Goal: Task Accomplishment & Management: Use online tool/utility

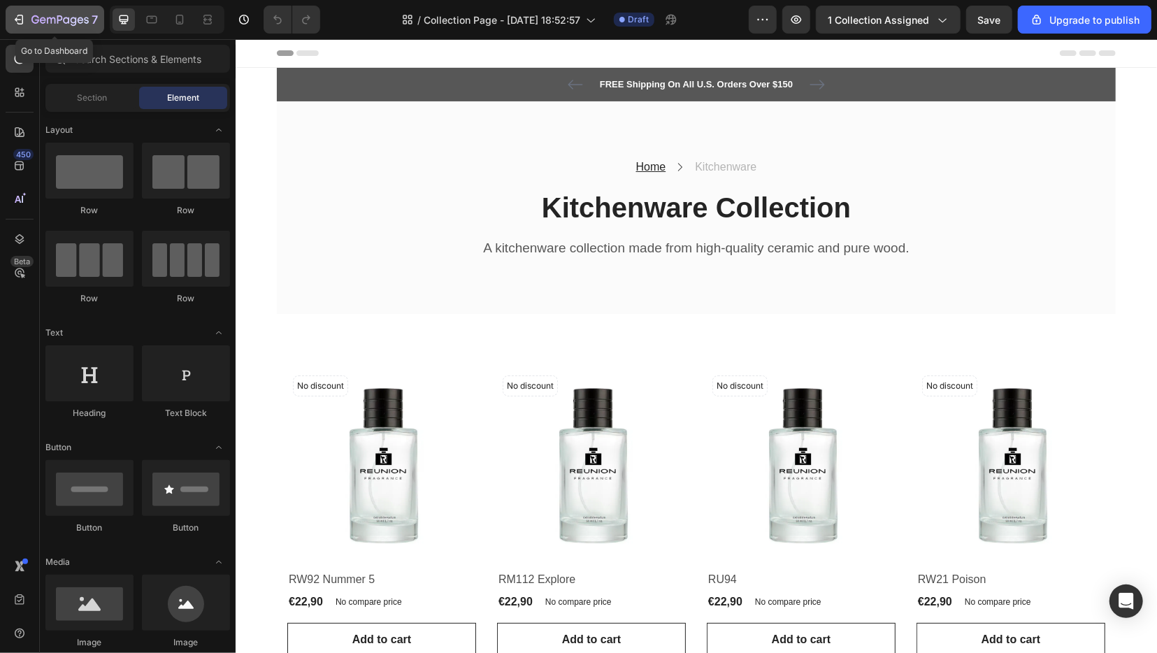
click at [14, 16] on icon "button" at bounding box center [19, 20] width 14 height 14
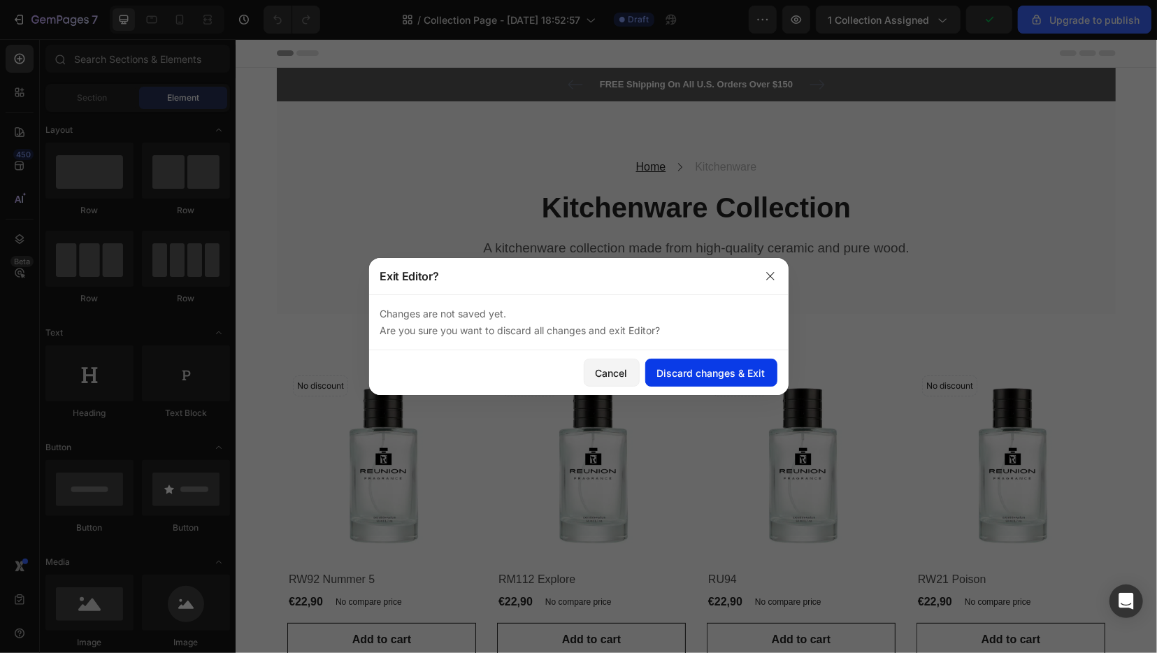
click at [727, 369] on div "Discard changes & Exit" at bounding box center [711, 373] width 108 height 15
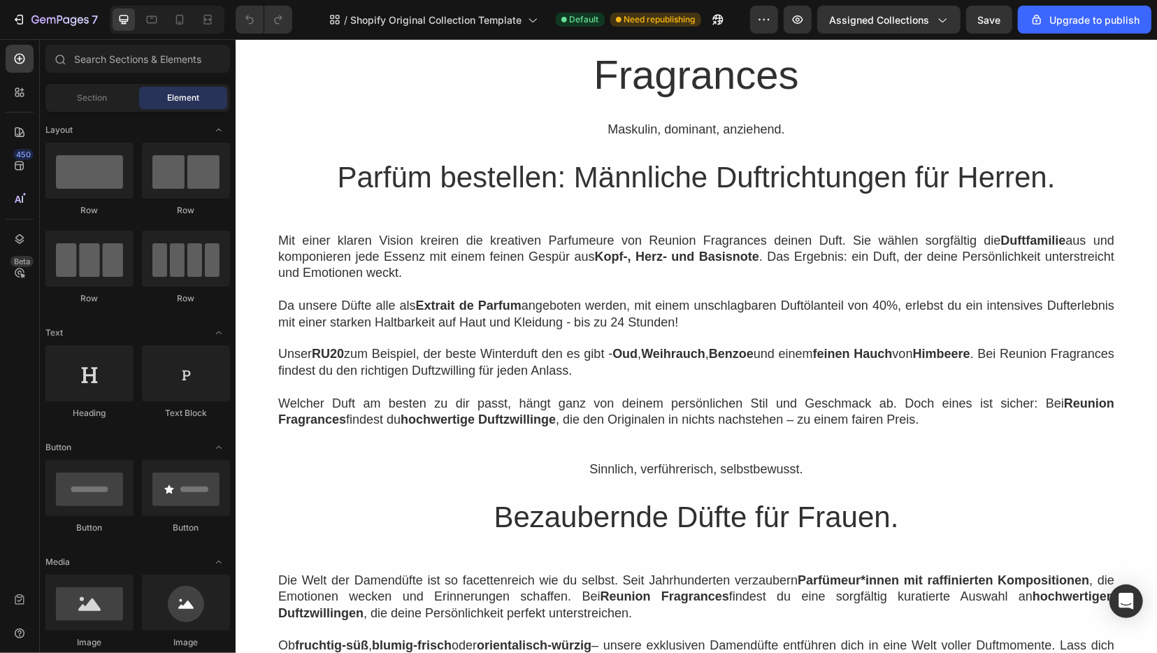
scroll to position [1457, 0]
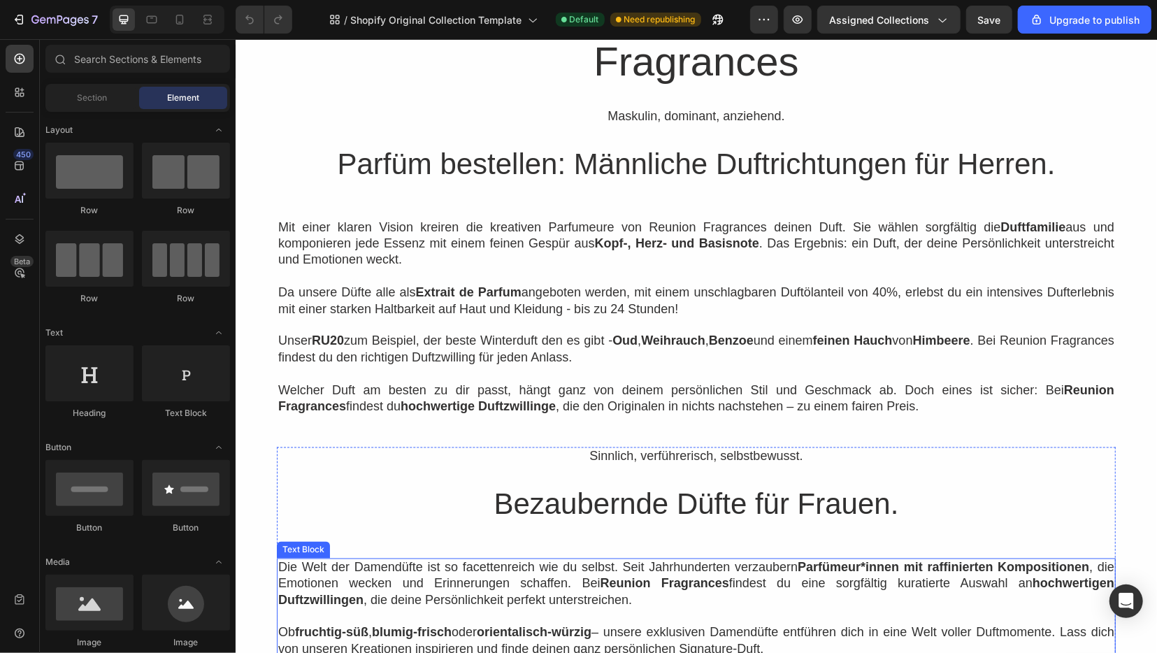
click at [857, 610] on p at bounding box center [696, 616] width 836 height 16
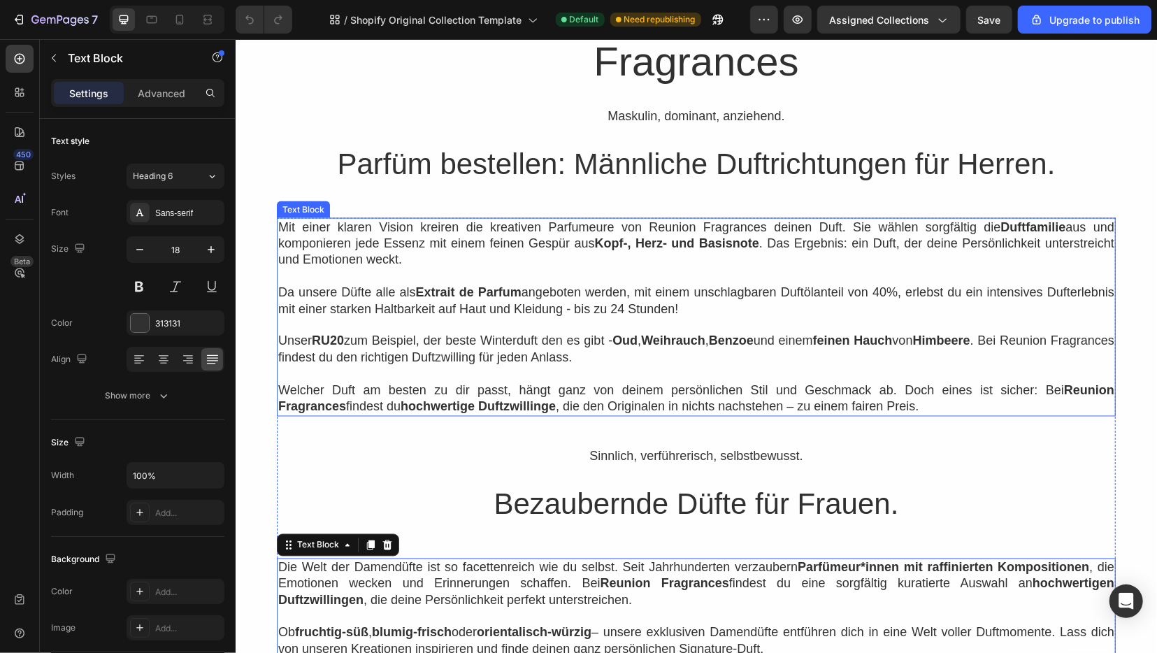
click at [866, 364] on p "Unser RU20 zum Beispiel, der beste Winterduft den es gibt - Oud , Weihrauch , B…" at bounding box center [696, 349] width 836 height 33
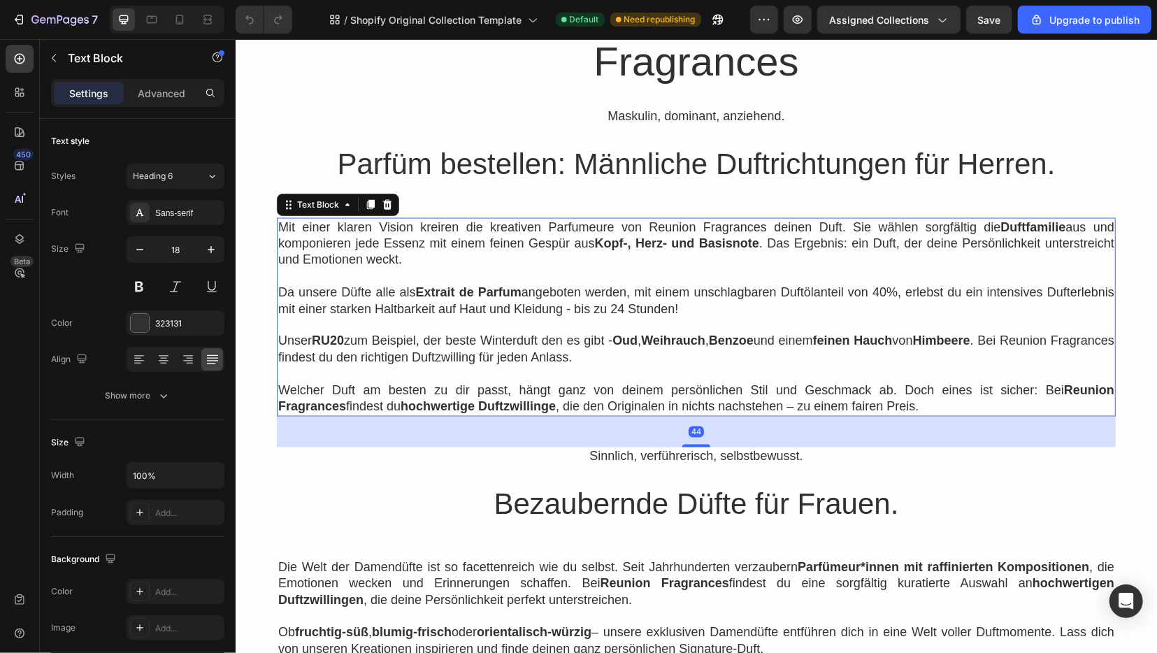
click at [860, 406] on p "Welcher Duft am besten zu dir passt, hängt ganz von deinem persönlichen Stil un…" at bounding box center [696, 399] width 836 height 33
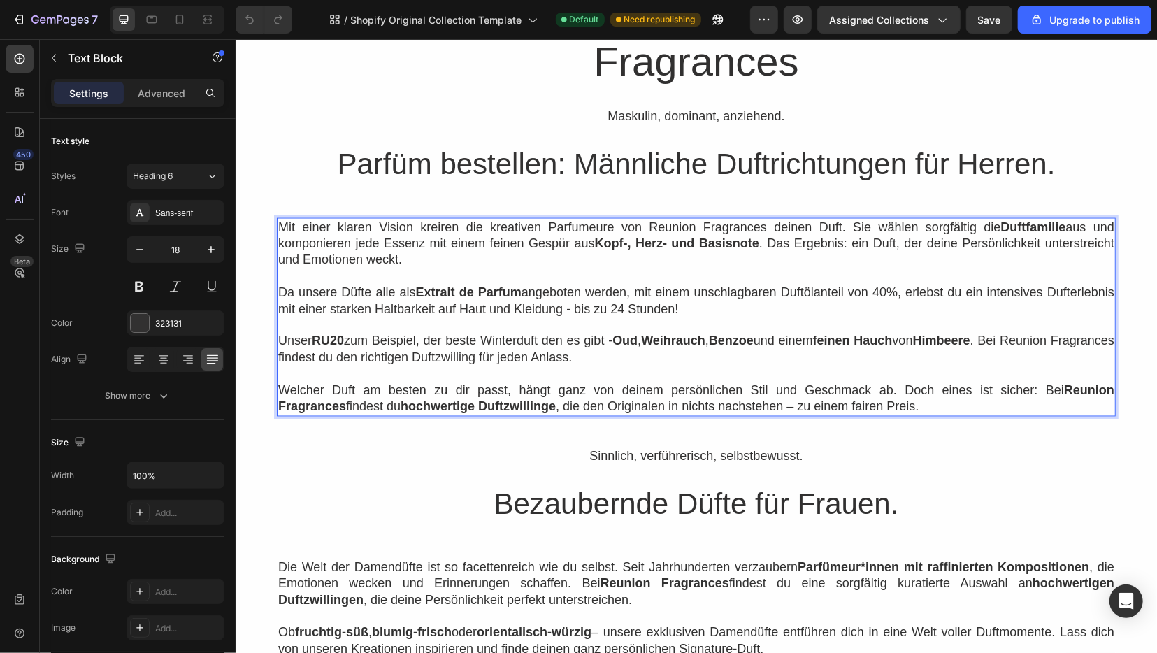
click at [860, 406] on p "Welcher Duft am besten zu dir passt, hängt ganz von deinem persönlichen Stil un…" at bounding box center [696, 399] width 836 height 33
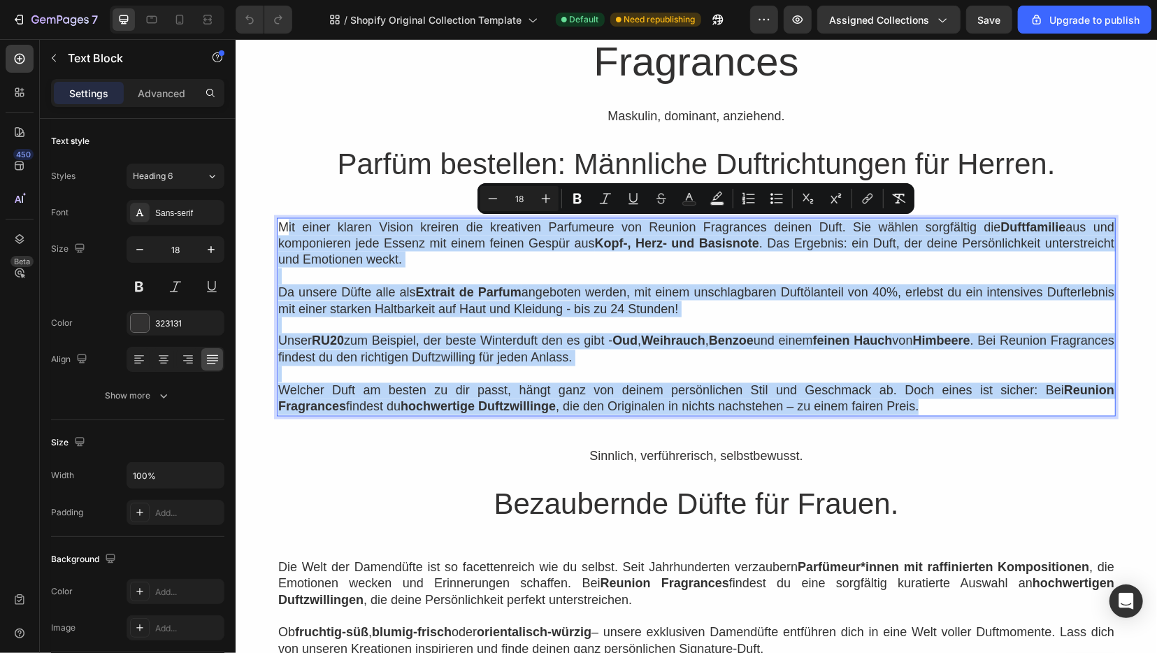
drag, startPoint x: 858, startPoint y: 408, endPoint x: 287, endPoint y: 227, distance: 599.3
click at [287, 227] on div "Mit einer klaren Vision kreiren die kreativen Parfumeure von Reunion Fragrances…" at bounding box center [695, 316] width 839 height 199
click at [877, 427] on div "Mit einer klaren Vision kreiren die kreativen Parfumeure von Reunion Fragrances…" at bounding box center [695, 487] width 839 height 540
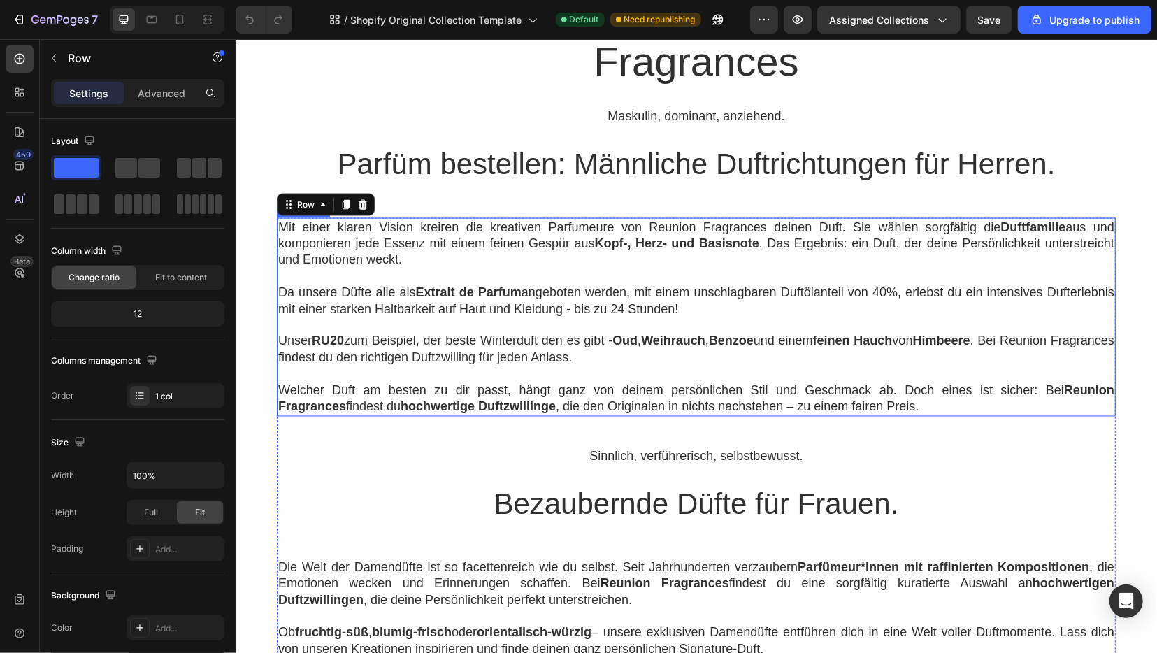
click at [866, 394] on p "Welcher Duft am besten zu dir passt, hängt ganz von deinem persönlichen Stil un…" at bounding box center [696, 399] width 836 height 33
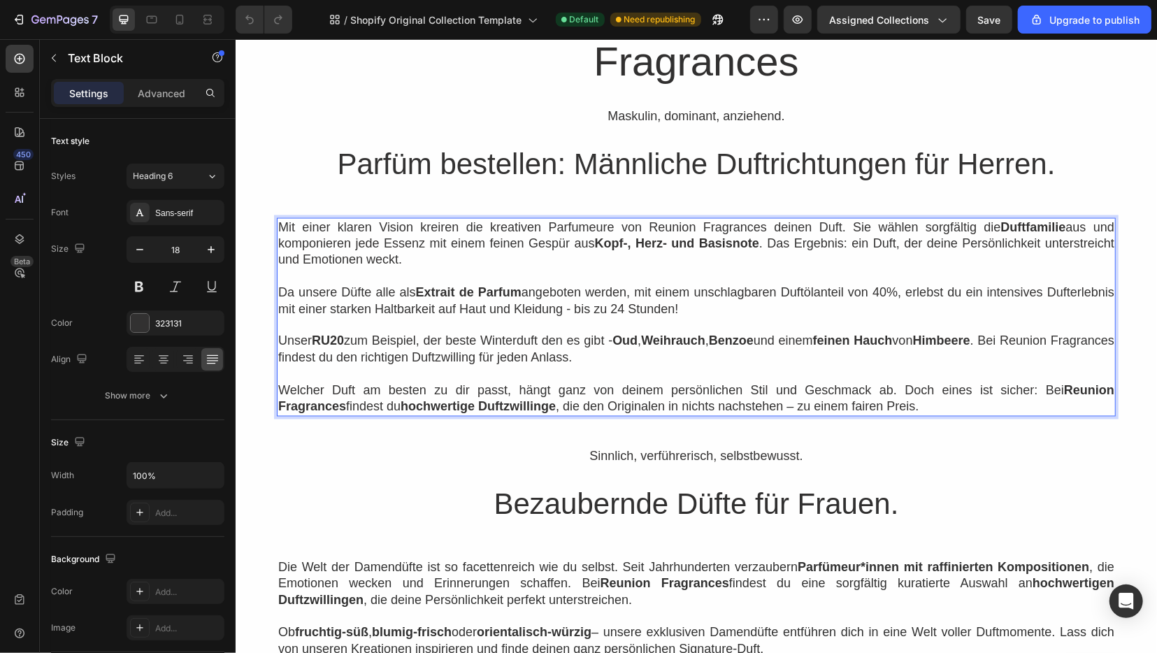
scroll to position [1385, 0]
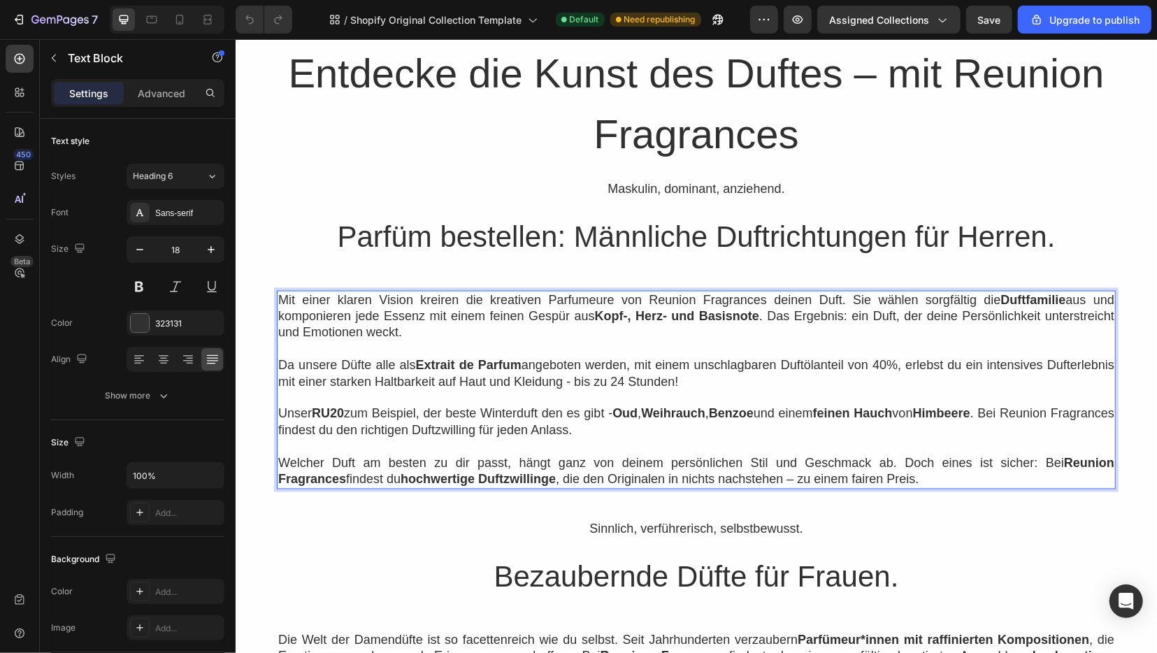
click at [279, 297] on p "Mit einer klaren Vision kreiren die kreativen Parfumeure von Reunion Fragrances…" at bounding box center [696, 316] width 836 height 49
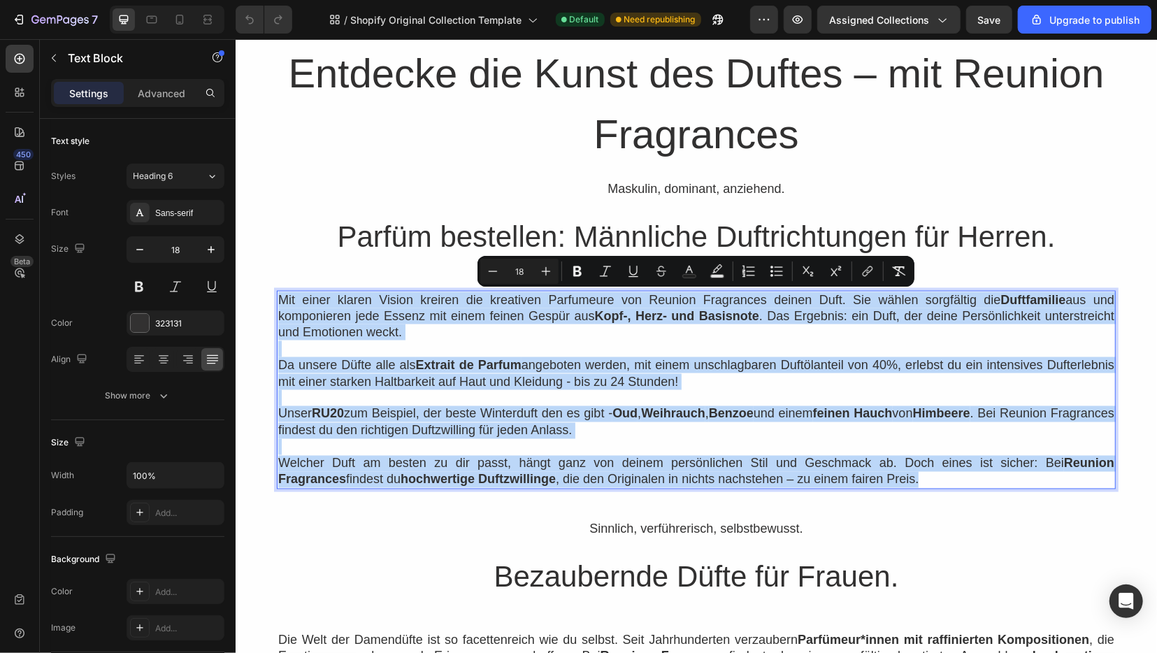
drag, startPoint x: 864, startPoint y: 480, endPoint x: 263, endPoint y: 285, distance: 631.4
click at [276, 290] on div "Mit einer klaren Vision kreiren die kreativen Parfumeure von Reunion Fragrances…" at bounding box center [695, 389] width 839 height 199
copy div "Mit einer klaren Vision kreiren die kreativen Parfumeure von Reunion Fragrances…"
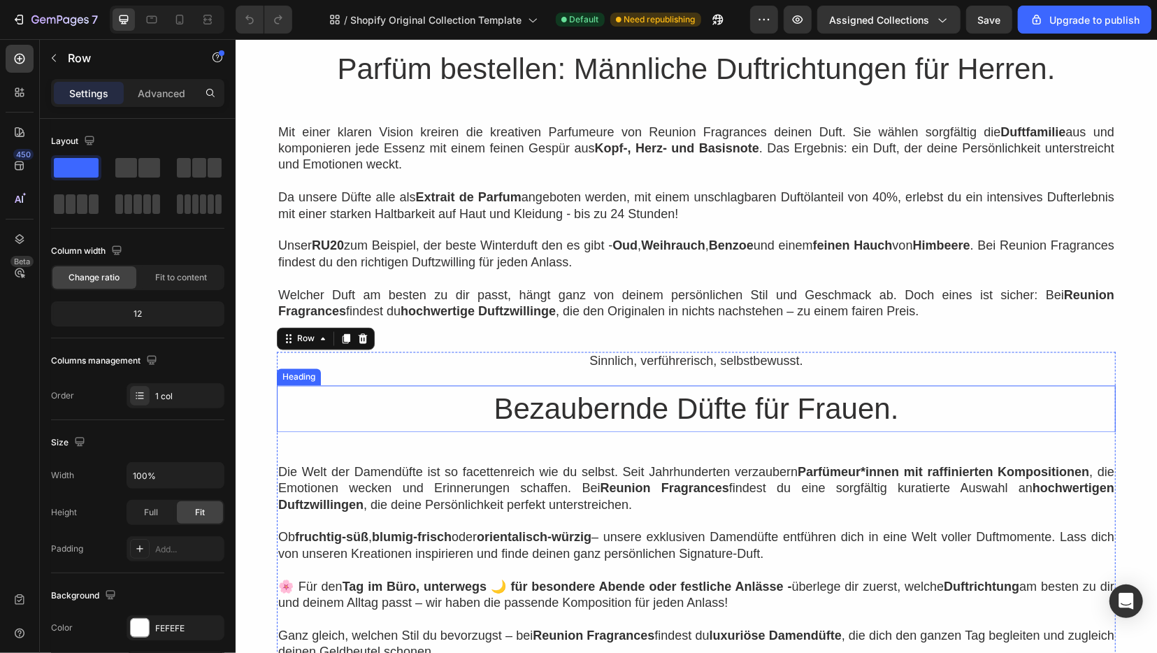
scroll to position [1603, 0]
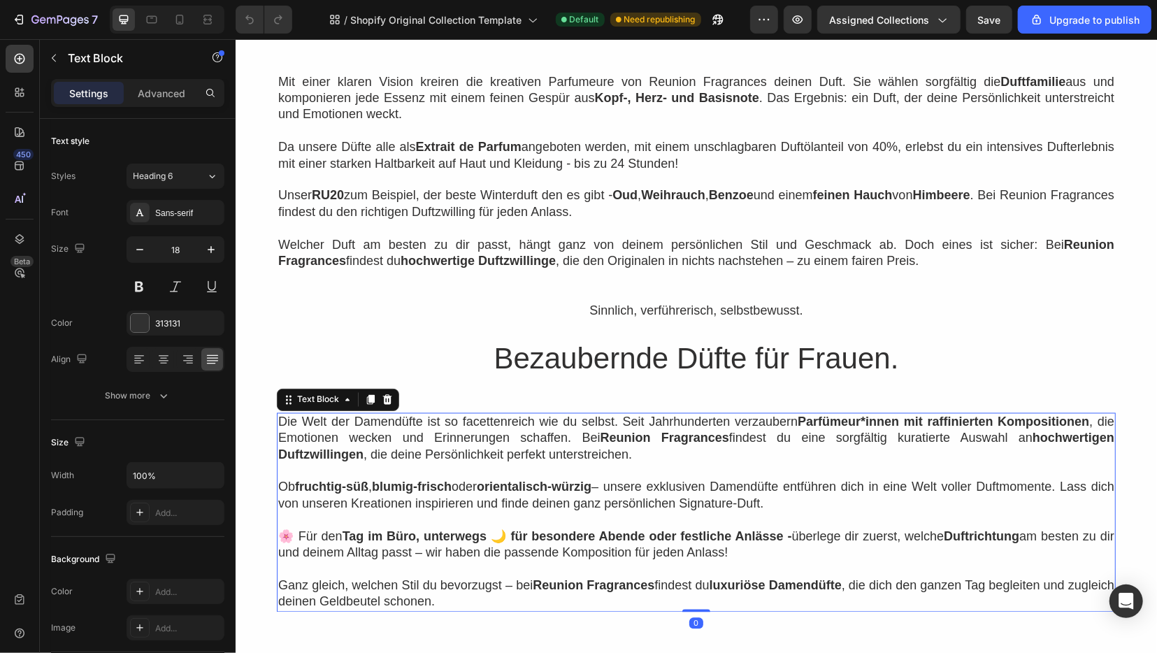
click at [289, 432] on p "Die Welt der Damendüfte ist so facettenreich wie du selbst. Seit Jahrhunderten …" at bounding box center [696, 438] width 836 height 49
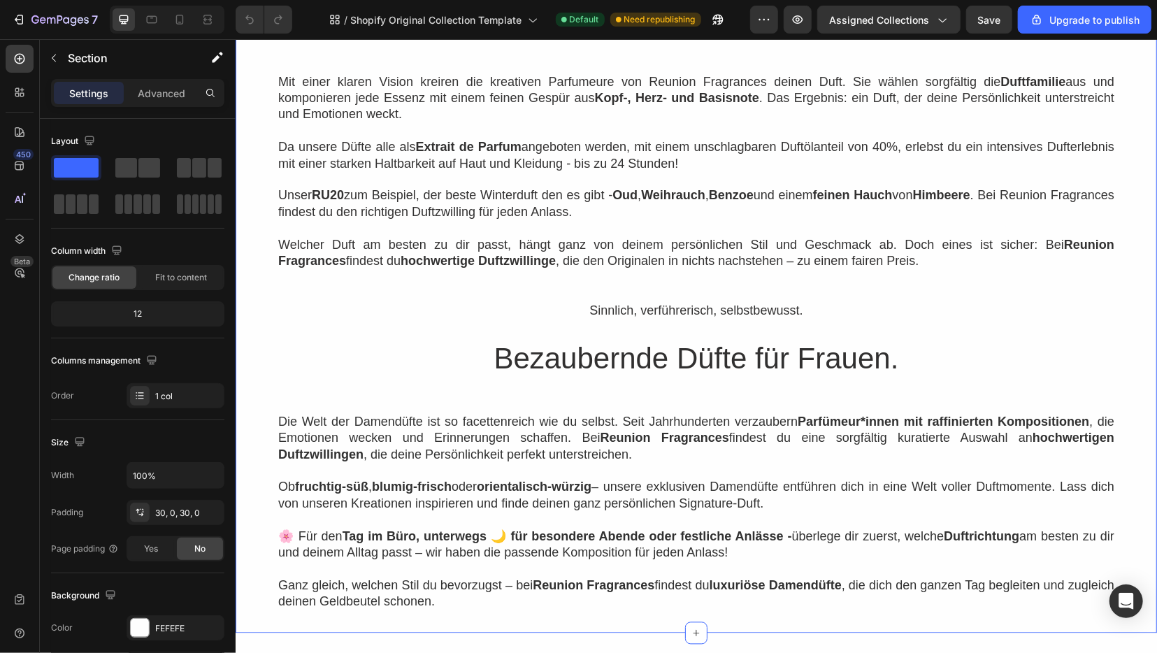
click at [276, 420] on div "Entdecke die Kunst des Duftes – mit Reunion Fragrances Heading Maskulin, domina…" at bounding box center [696, 216] width 922 height 789
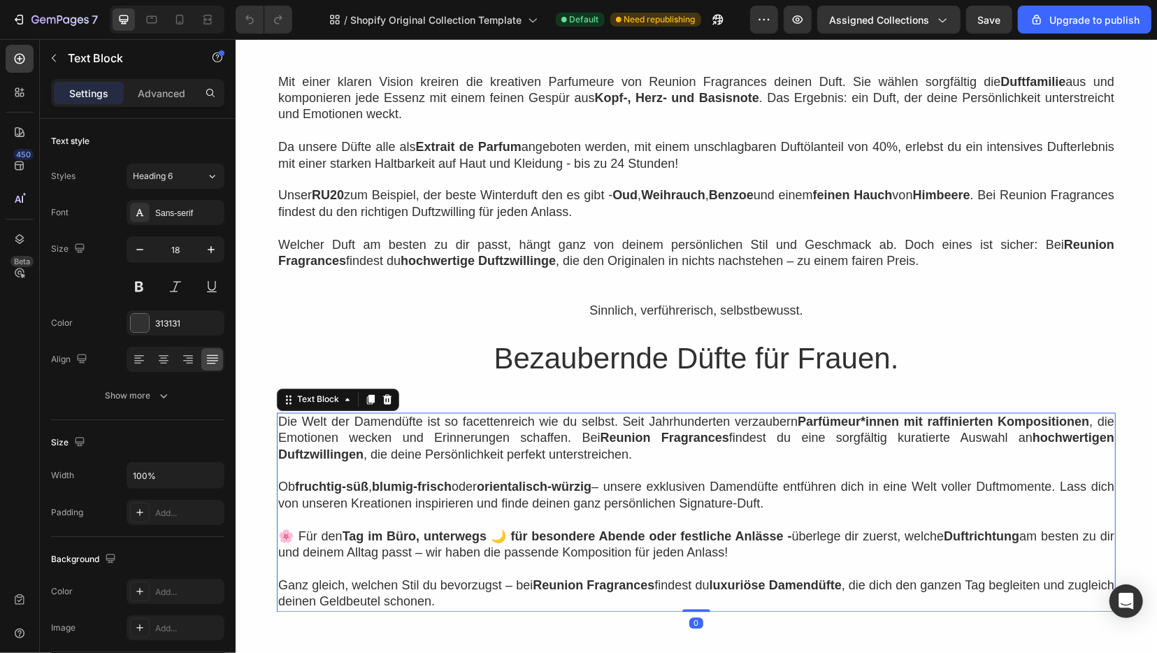
click at [281, 420] on p "Die Welt der Damendüfte ist so facettenreich wie du selbst. Seit Jahrhunderten …" at bounding box center [696, 438] width 836 height 49
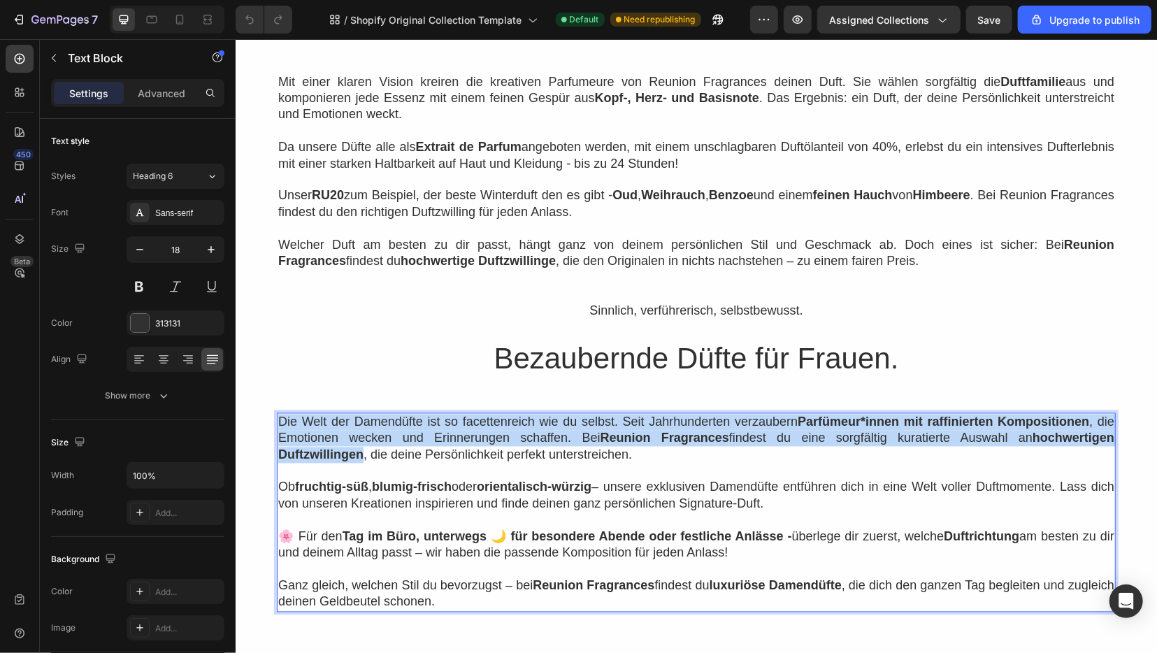
click at [281, 420] on p "Die Welt der Damendüfte ist so facettenreich wie du selbst. Seit Jahrhunderten …" at bounding box center [696, 438] width 836 height 49
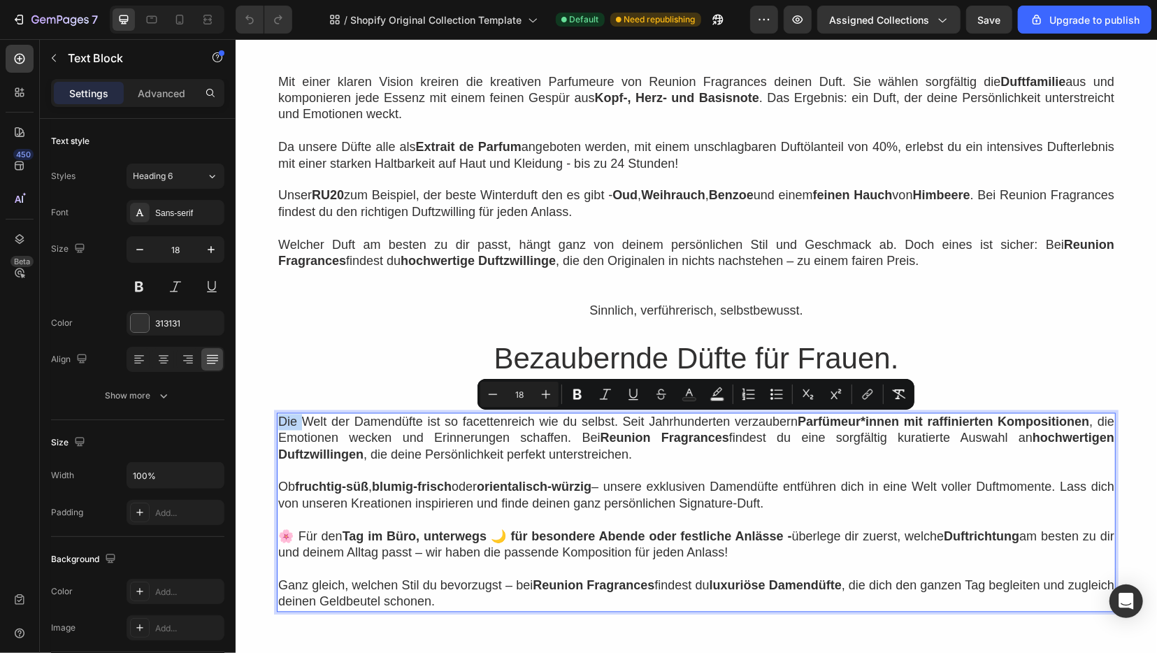
click at [281, 420] on p "Die Welt der Damendüfte ist so facettenreich wie du selbst. Seit Jahrhunderten …" at bounding box center [696, 438] width 836 height 49
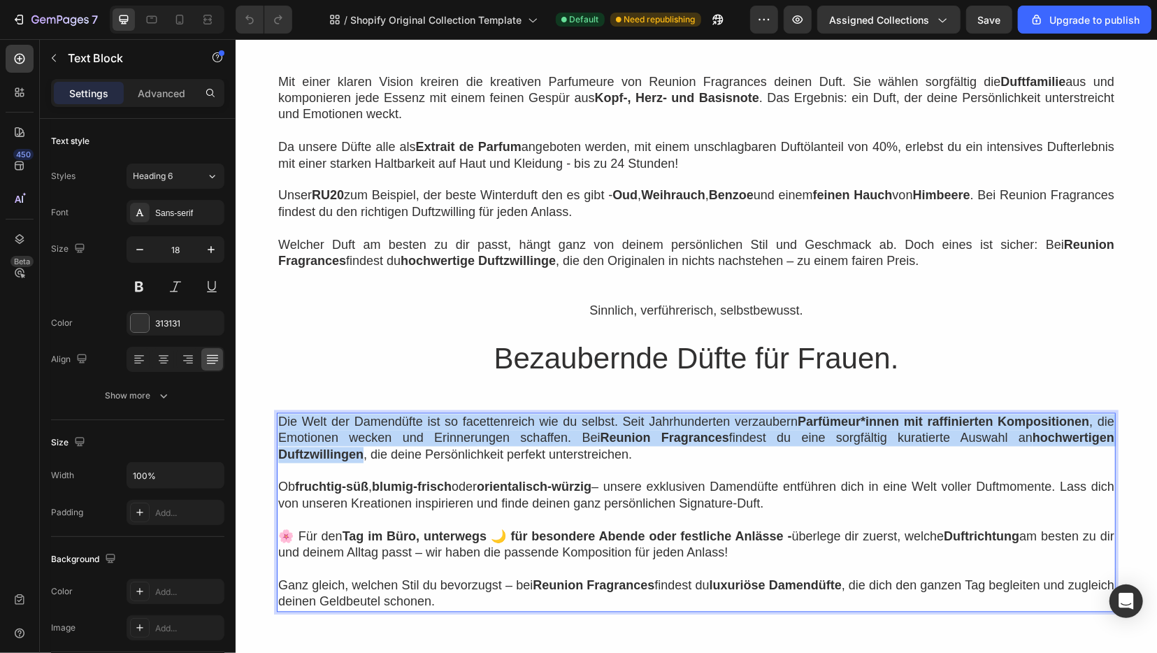
click at [281, 420] on p "Die Welt der Damendüfte ist so facettenreich wie du selbst. Seit Jahrhunderten …" at bounding box center [696, 438] width 836 height 49
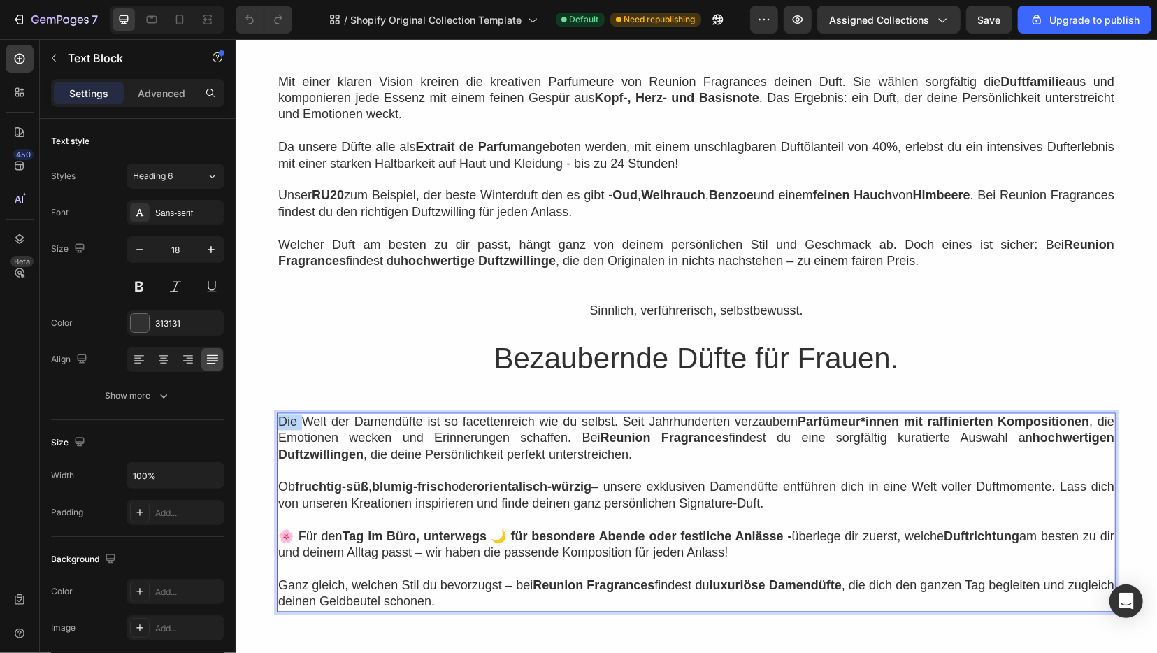
click at [281, 420] on p "Die Welt der Damendüfte ist so facettenreich wie du selbst. Seit Jahrhunderten …" at bounding box center [696, 438] width 836 height 49
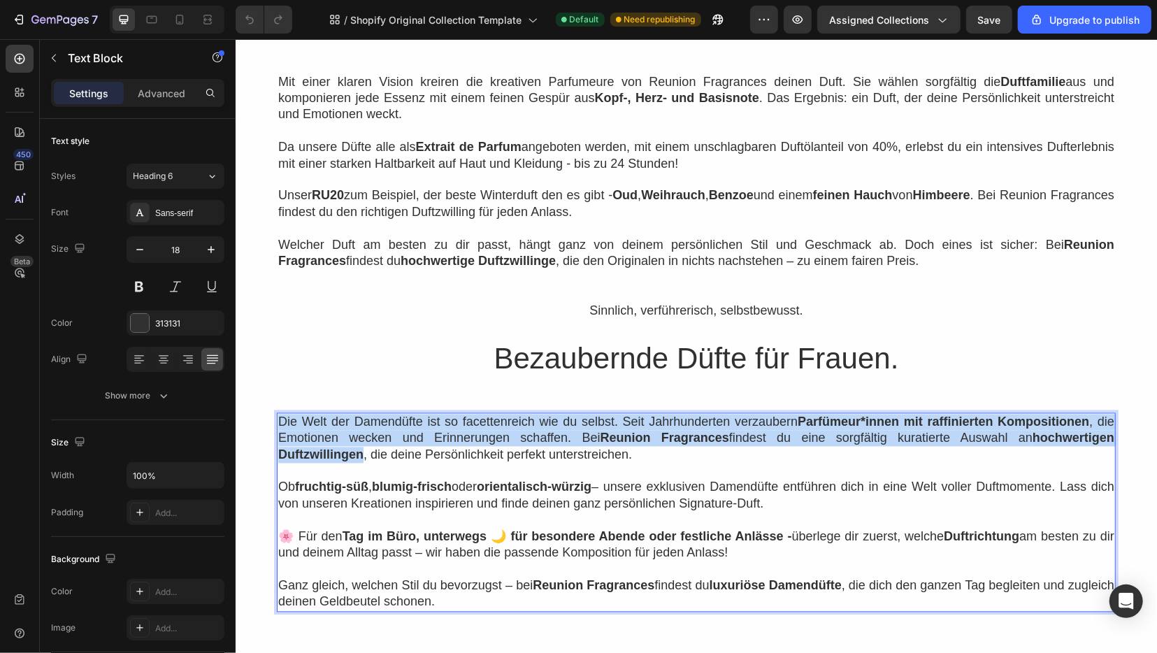
click at [281, 420] on p "Die Welt der Damendüfte ist so facettenreich wie du selbst. Seit Jahrhunderten …" at bounding box center [696, 438] width 836 height 49
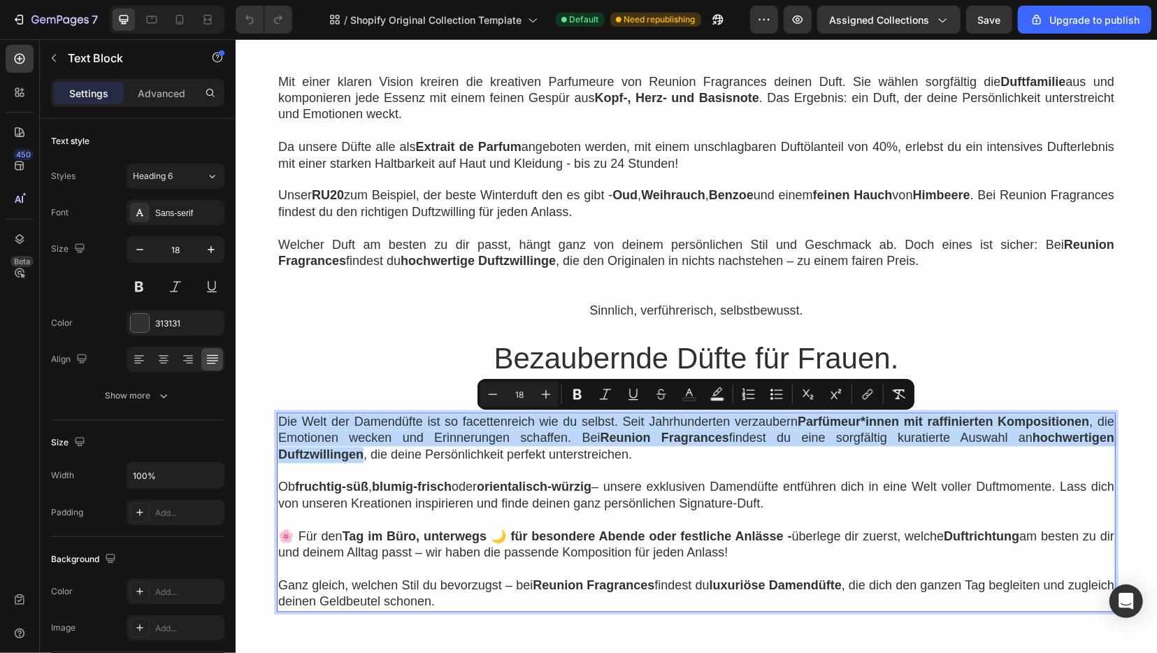
click at [281, 420] on p "Die Welt der Damendüfte ist so facettenreich wie du selbst. Seit Jahrhunderten …" at bounding box center [696, 438] width 836 height 49
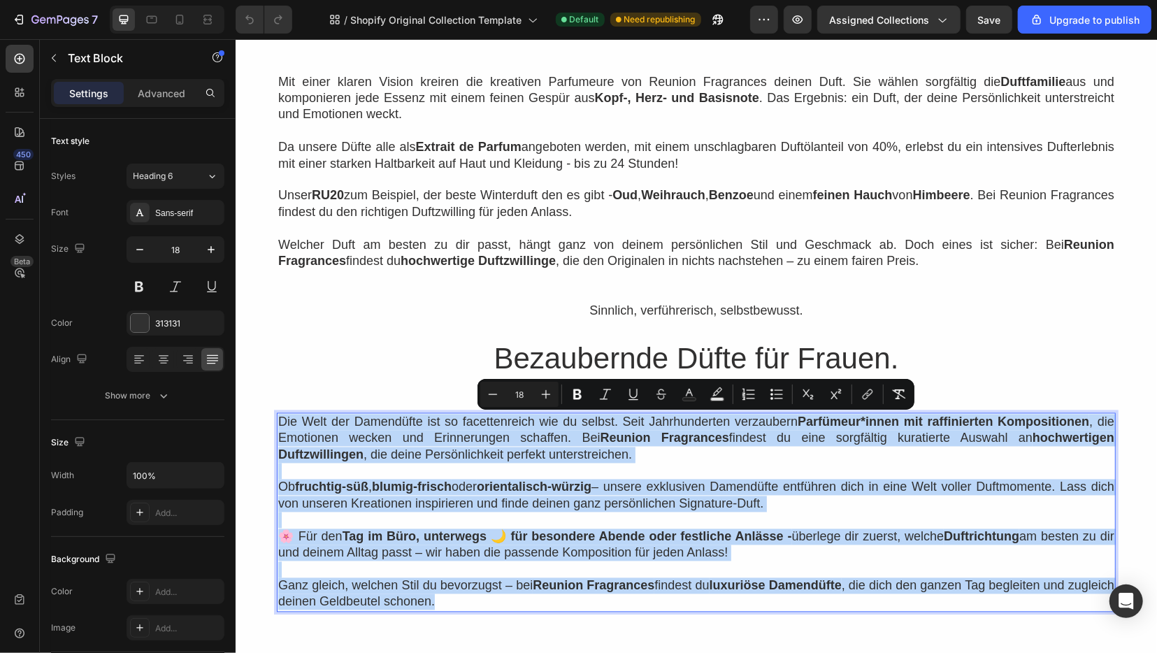
drag, startPoint x: 280, startPoint y: 420, endPoint x: 815, endPoint y: 610, distance: 568.4
click at [815, 610] on div "Die Welt der Damendüfte ist so facettenreich wie du selbst. Seit Jahrhunderten …" at bounding box center [695, 512] width 839 height 199
copy div "Die Welt der Damendüfte ist so facettenreich wie du selbst. Seit Jahrhunderten …"
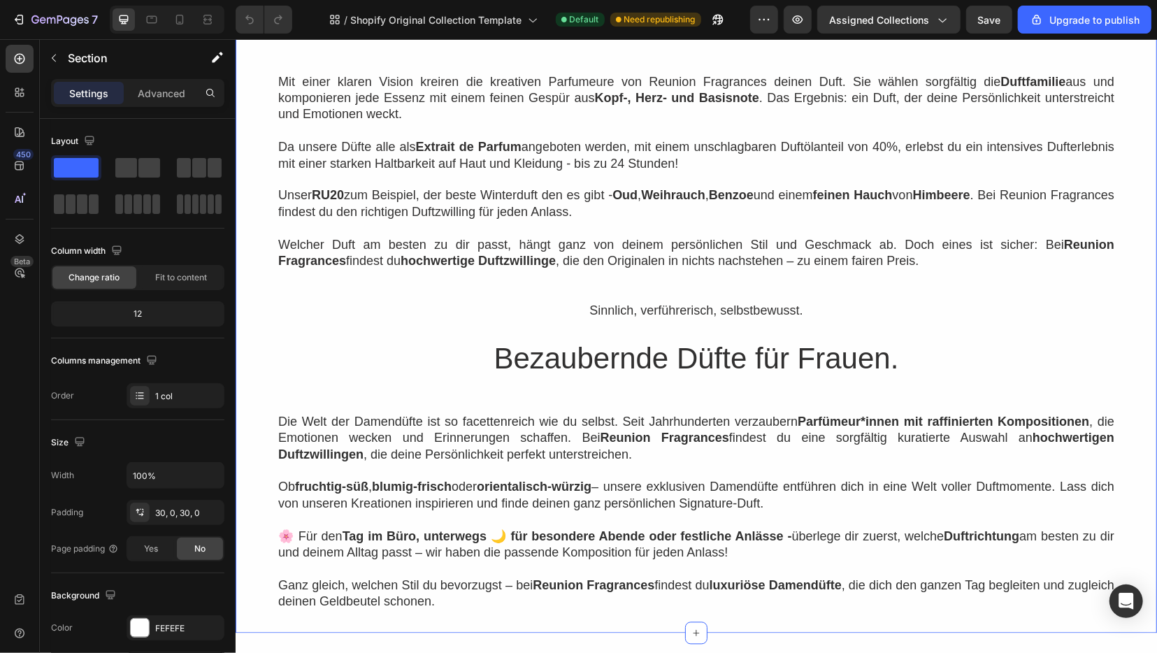
click at [1135, 346] on div "Entdecke die Kunst des Duftes – mit Reunion Fragrances Heading Maskulin, domina…" at bounding box center [696, 216] width 922 height 789
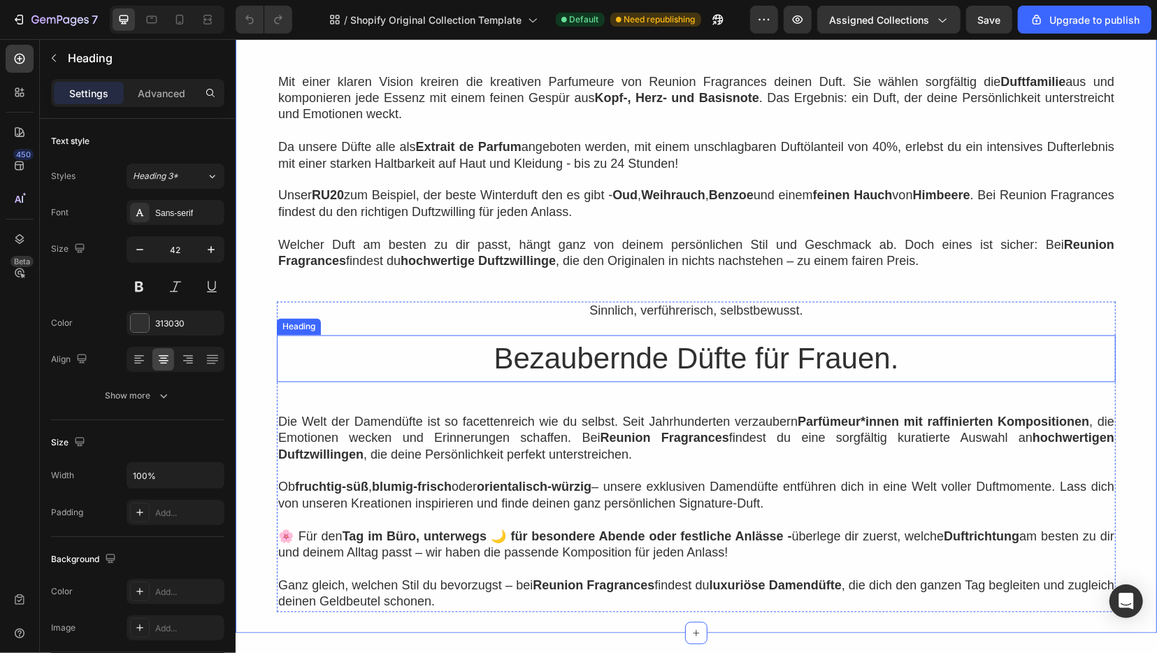
click at [671, 342] on h2 "Bezaubernde Düfte für Frauen." at bounding box center [695, 358] width 839 height 47
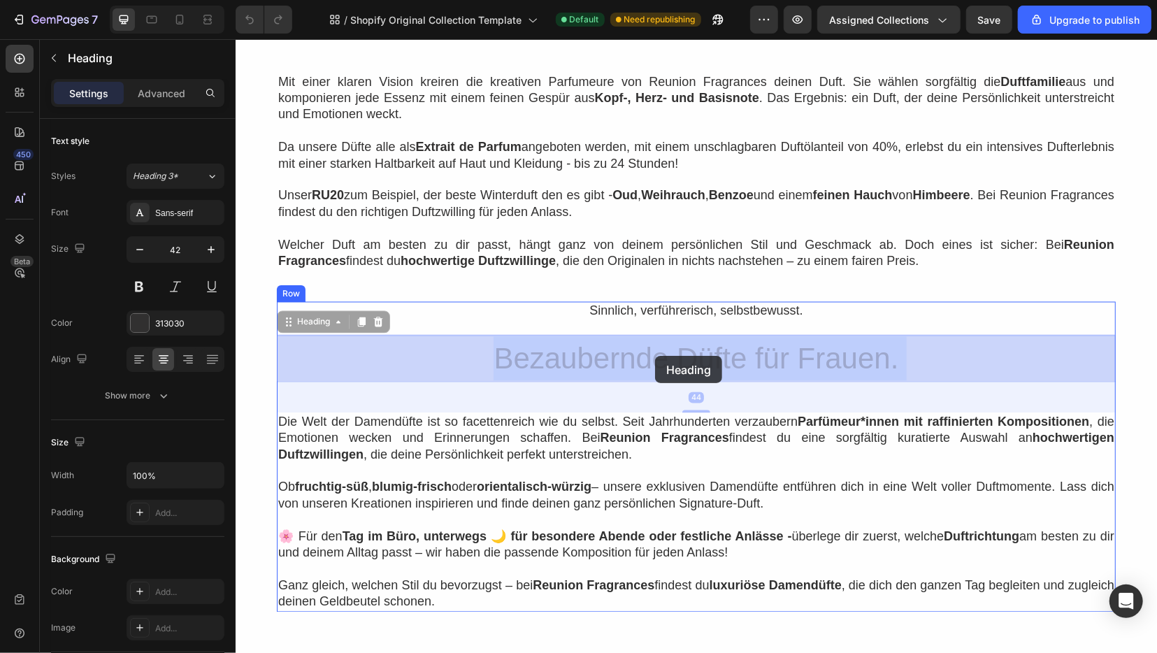
drag, startPoint x: 494, startPoint y: 360, endPoint x: 636, endPoint y: 358, distance: 142.7
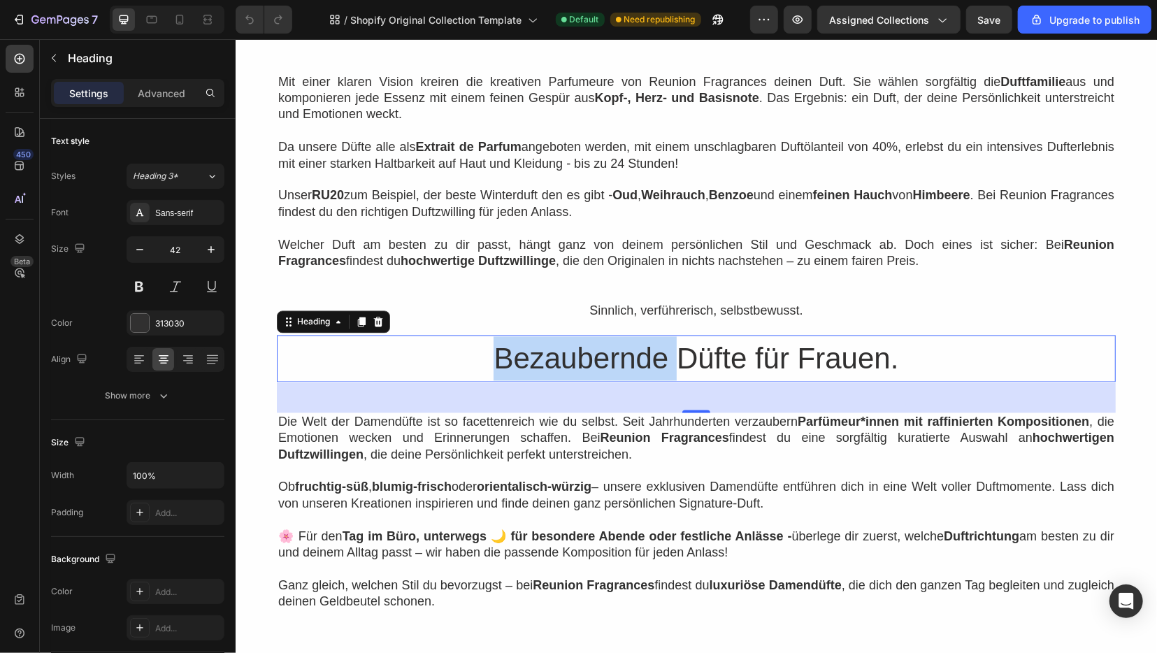
click at [648, 359] on p "Bezaubernde Düfte für Frauen." at bounding box center [696, 358] width 836 height 44
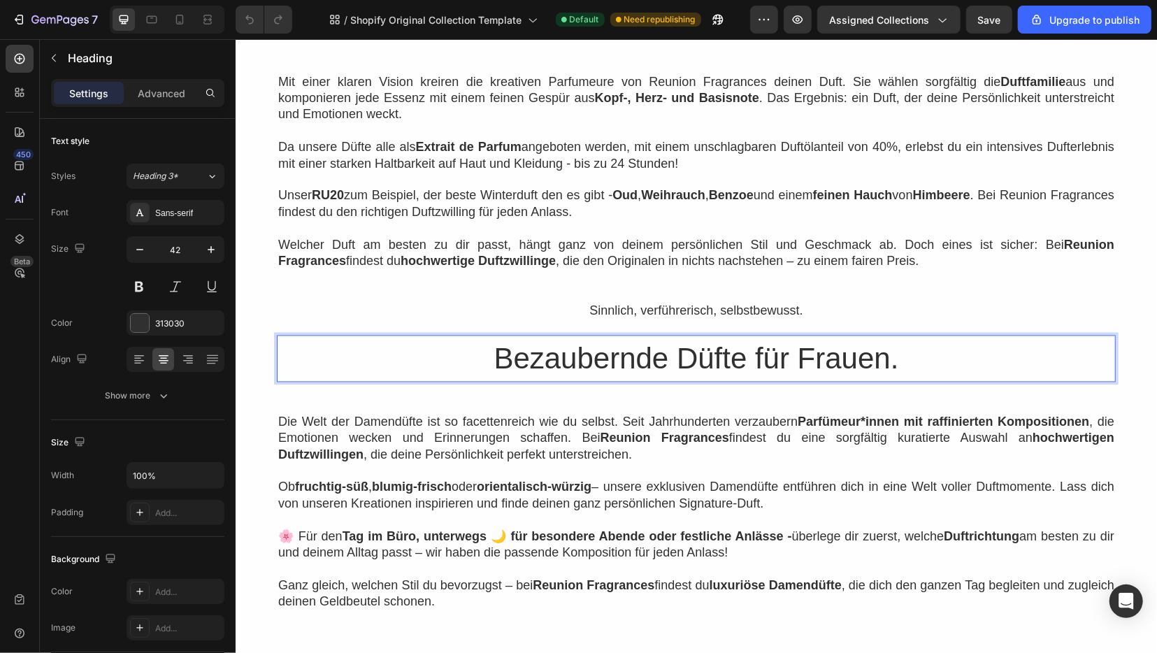
click at [648, 359] on p "Bezaubernde Düfte für Frauen." at bounding box center [696, 358] width 836 height 44
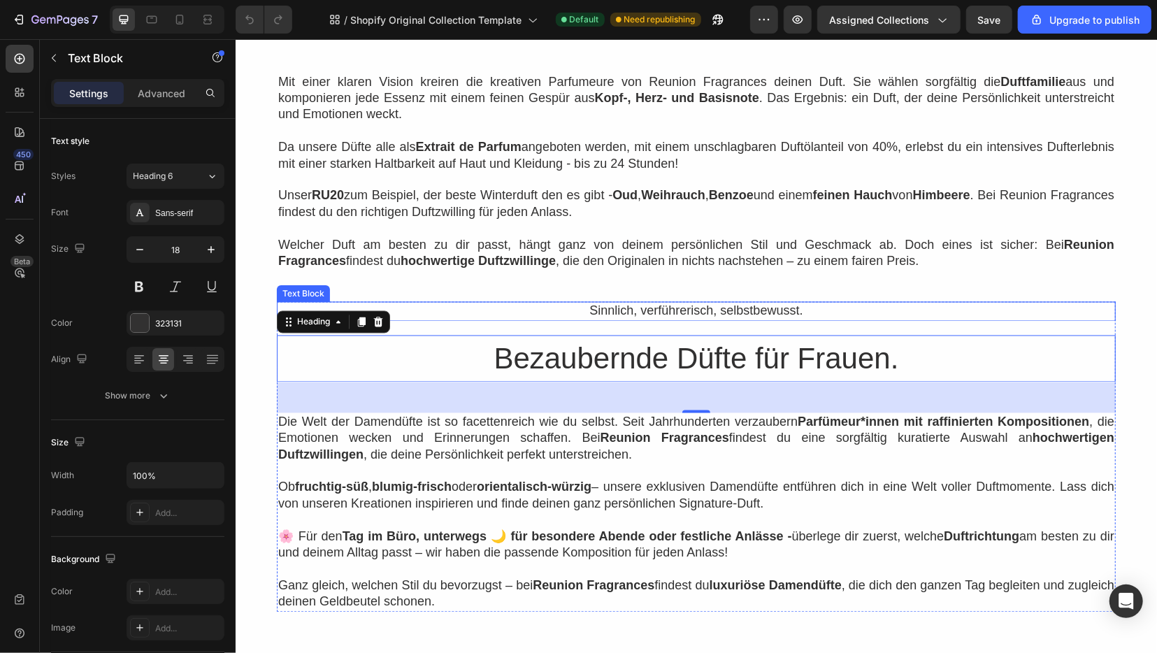
click at [1113, 317] on p "Sinnlich, verführerisch, selbstbewusst." at bounding box center [696, 311] width 836 height 16
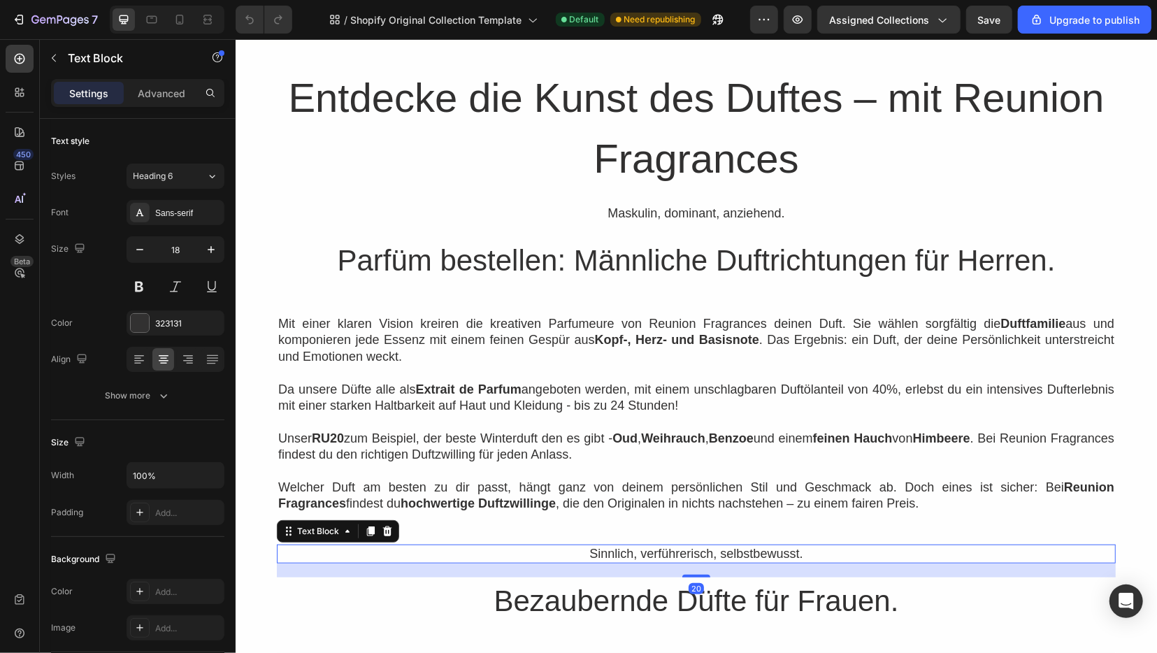
scroll to position [701, 0]
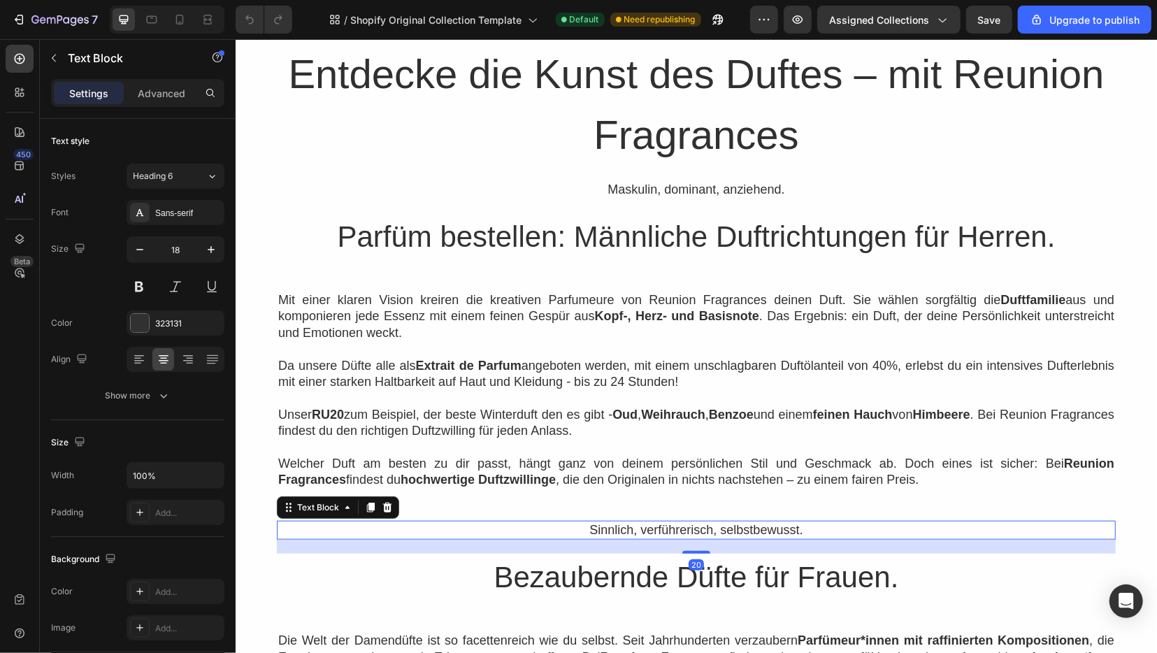
click at [686, 531] on p "Sinnlich, verführerisch, selbstbewusst." at bounding box center [696, 530] width 836 height 16
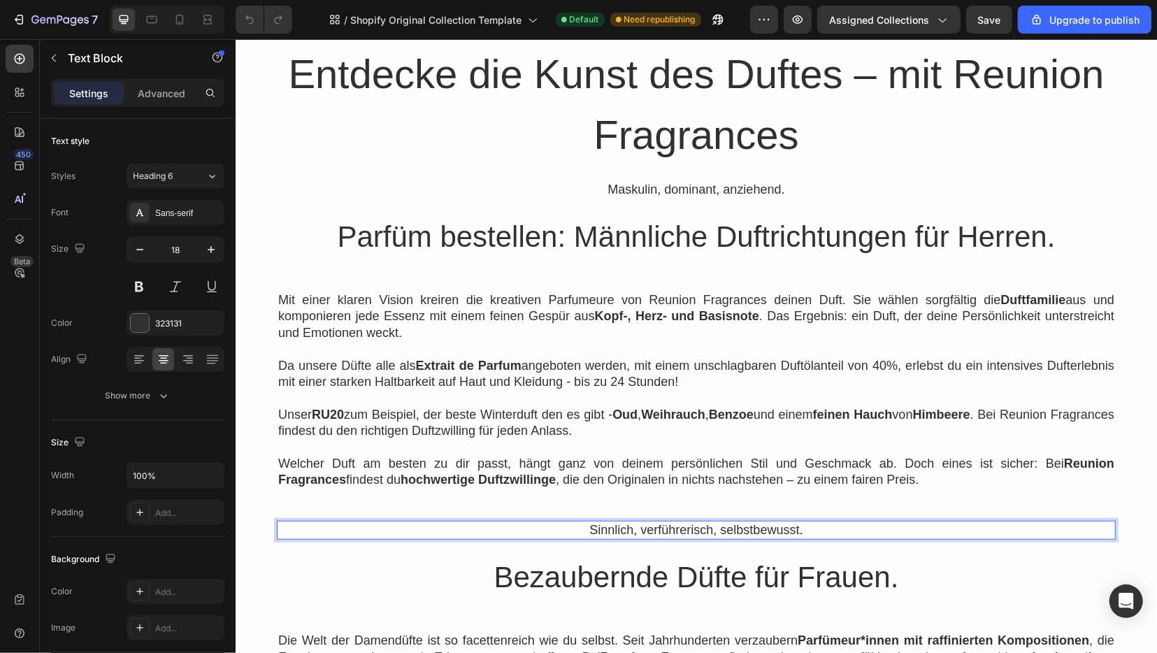
click at [687, 529] on p "Sinnlich, verführerisch, selbstbewusst." at bounding box center [696, 530] width 836 height 16
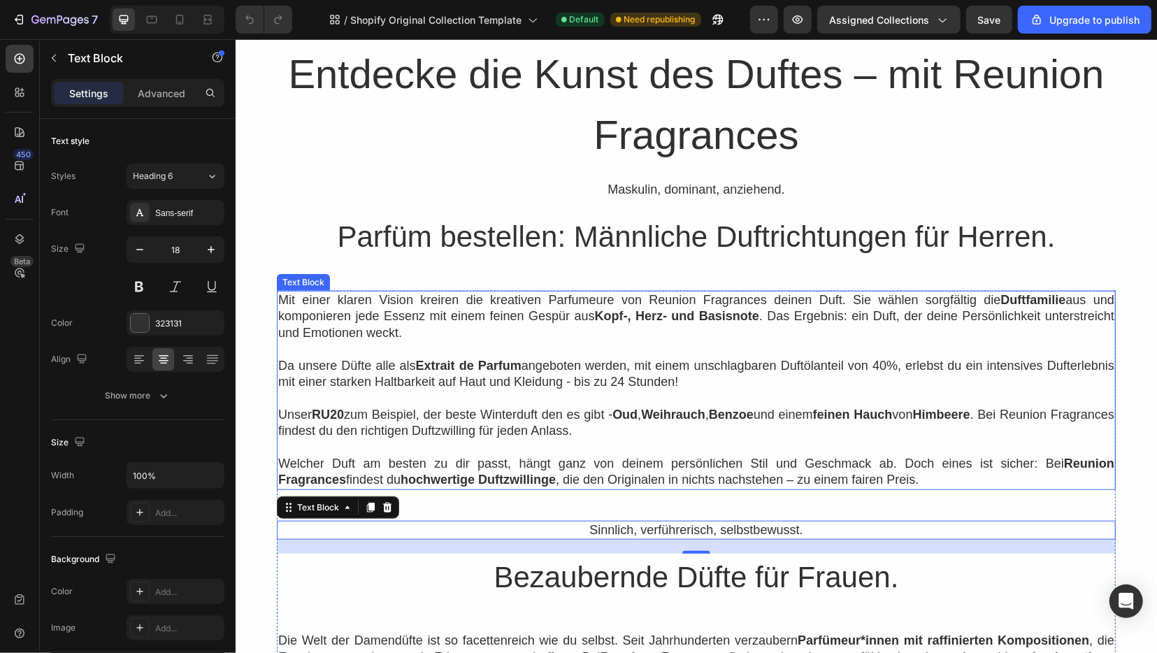
click at [1108, 335] on p "Mit einer klaren Vision kreiren die kreativen Parfumeure von Reunion Fragrances…" at bounding box center [696, 316] width 836 height 49
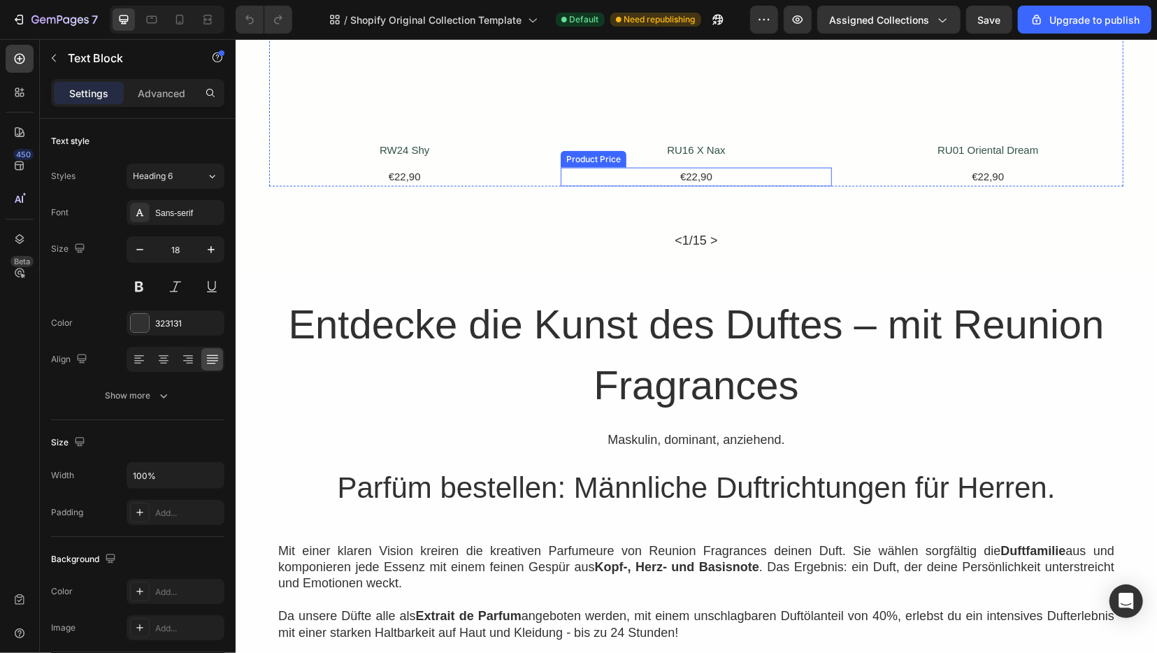
scroll to position [1138, 0]
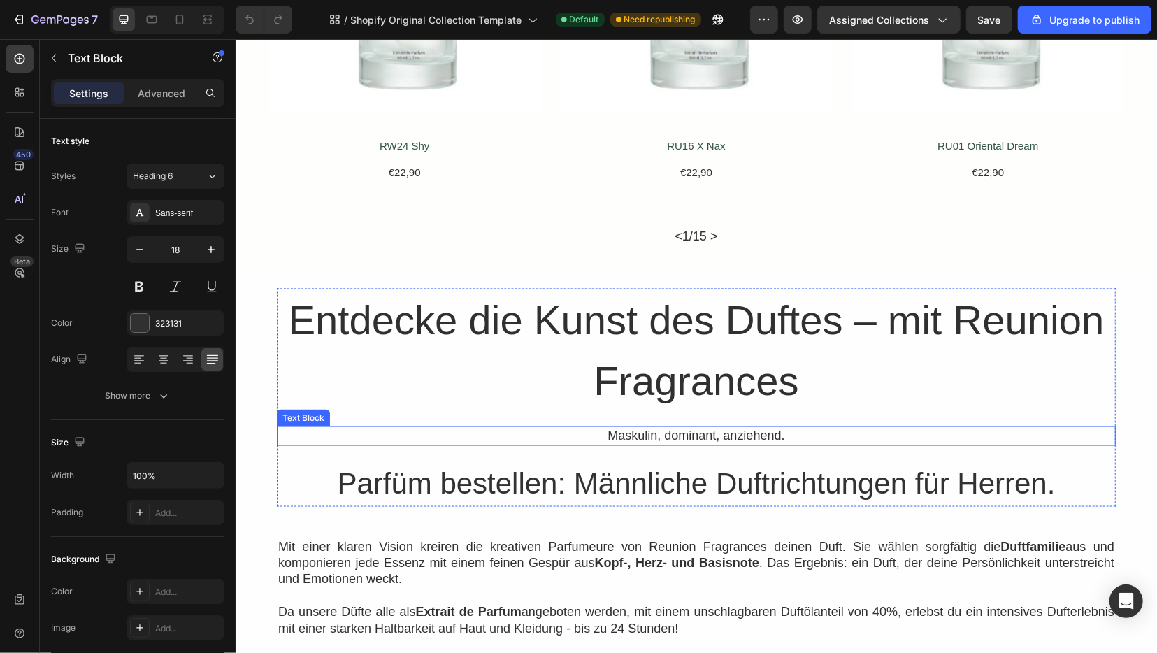
click at [622, 433] on p "Maskulin, dominant, anziehend." at bounding box center [696, 435] width 836 height 16
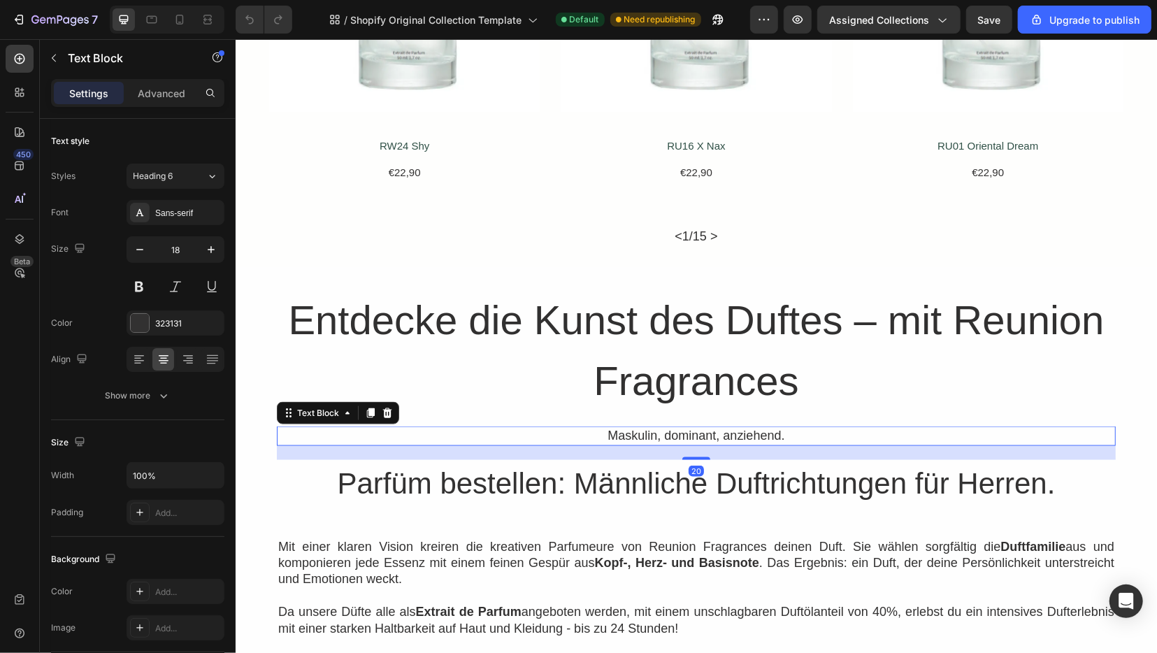
click at [622, 433] on p "Maskulin, dominant, anziehend." at bounding box center [696, 435] width 836 height 16
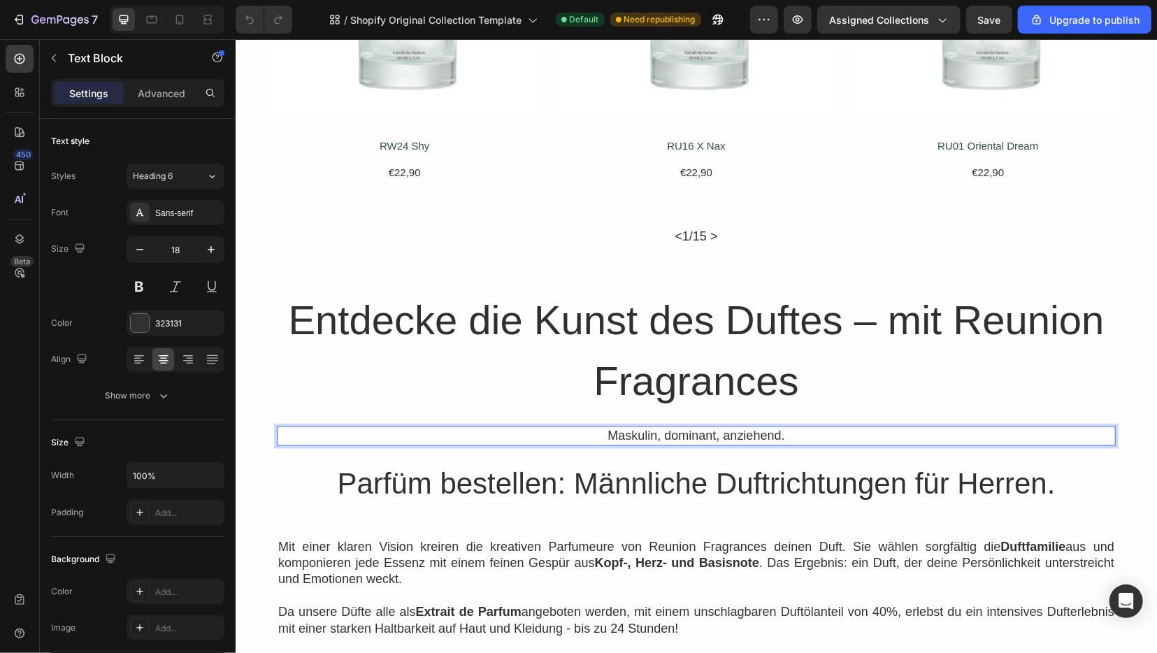
click at [622, 433] on p "Maskulin, dominant, anziehend." at bounding box center [696, 435] width 836 height 16
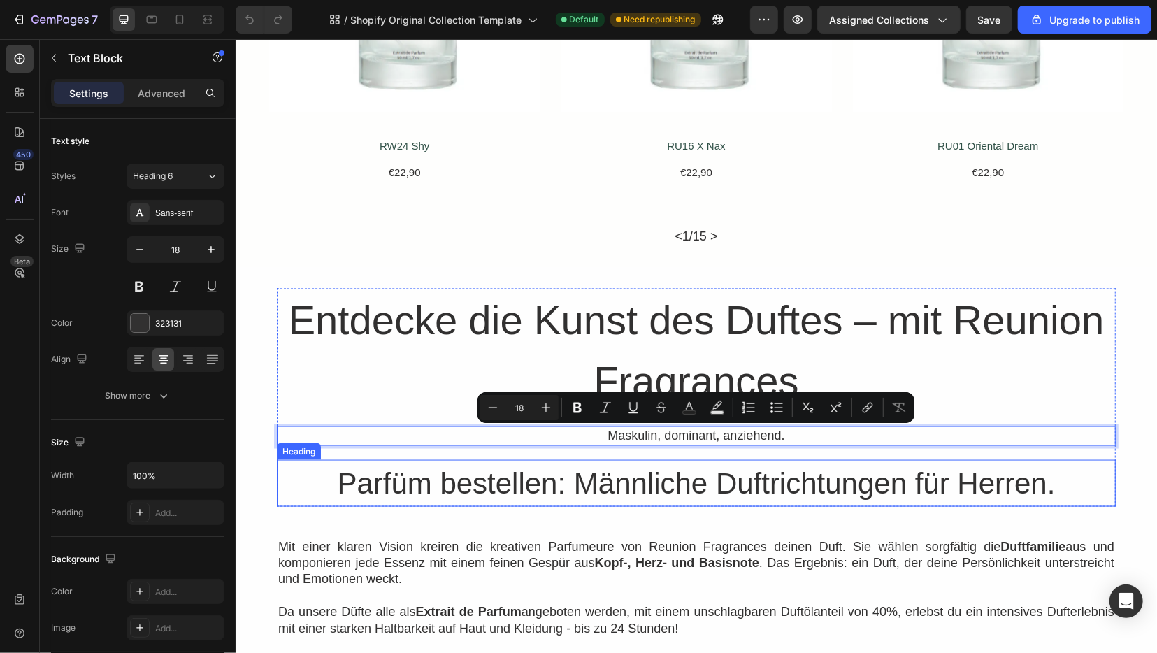
click at [613, 480] on h2 "Parfüm bestellen: Männliche Duftrichtungen für Herren." at bounding box center [695, 482] width 839 height 47
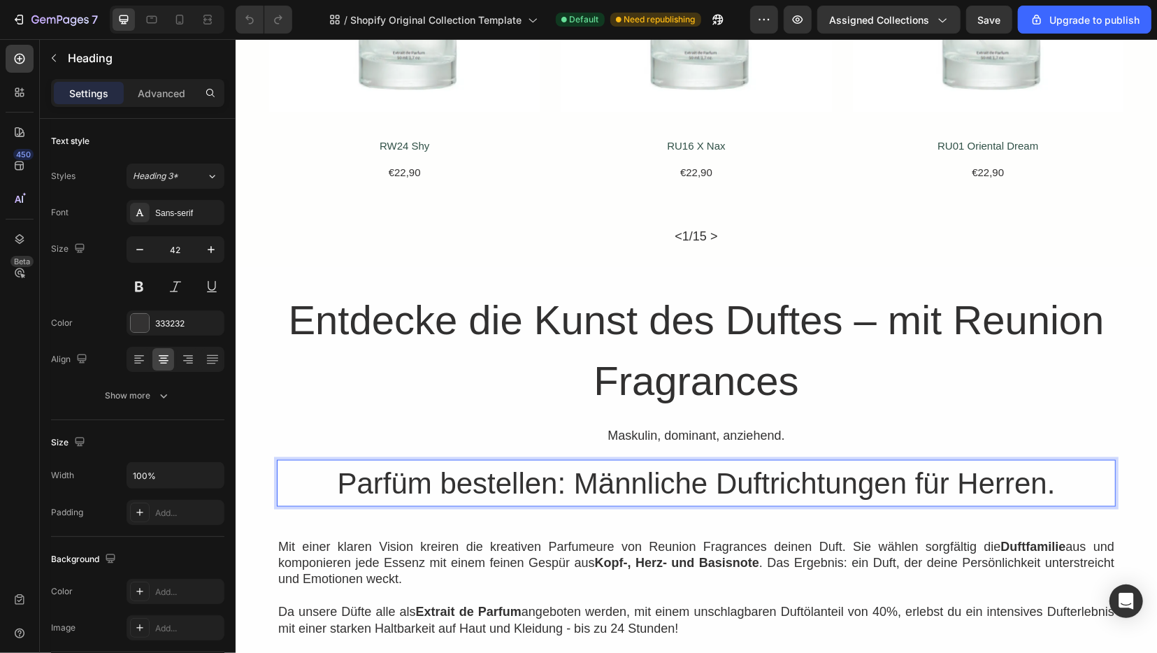
click at [613, 479] on h2 "Parfüm bestellen: Männliche Duftrichtungen für Herren." at bounding box center [695, 482] width 839 height 47
click at [613, 479] on p "Parfüm bestellen: Männliche Duftrichtungen für Herren." at bounding box center [696, 483] width 836 height 44
click at [1112, 287] on h2 "Entdecke die Kunst des Duftes – mit Reunion Fragrances" at bounding box center [695, 349] width 839 height 124
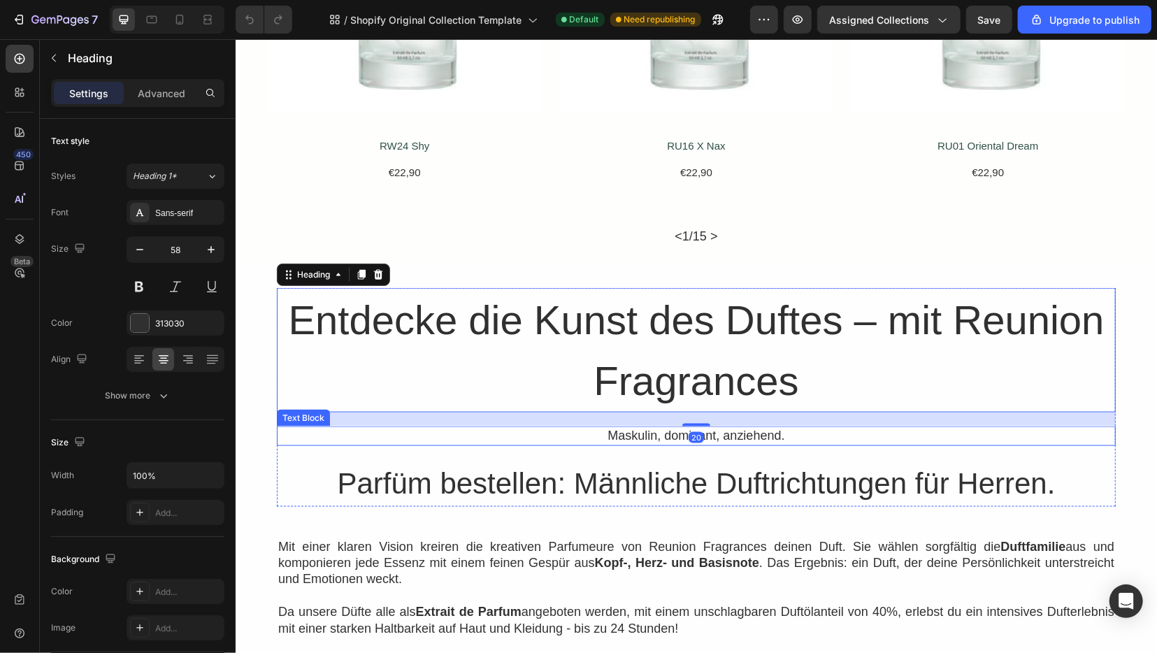
click at [638, 434] on p "Maskulin, dominant, anziehend." at bounding box center [696, 435] width 836 height 16
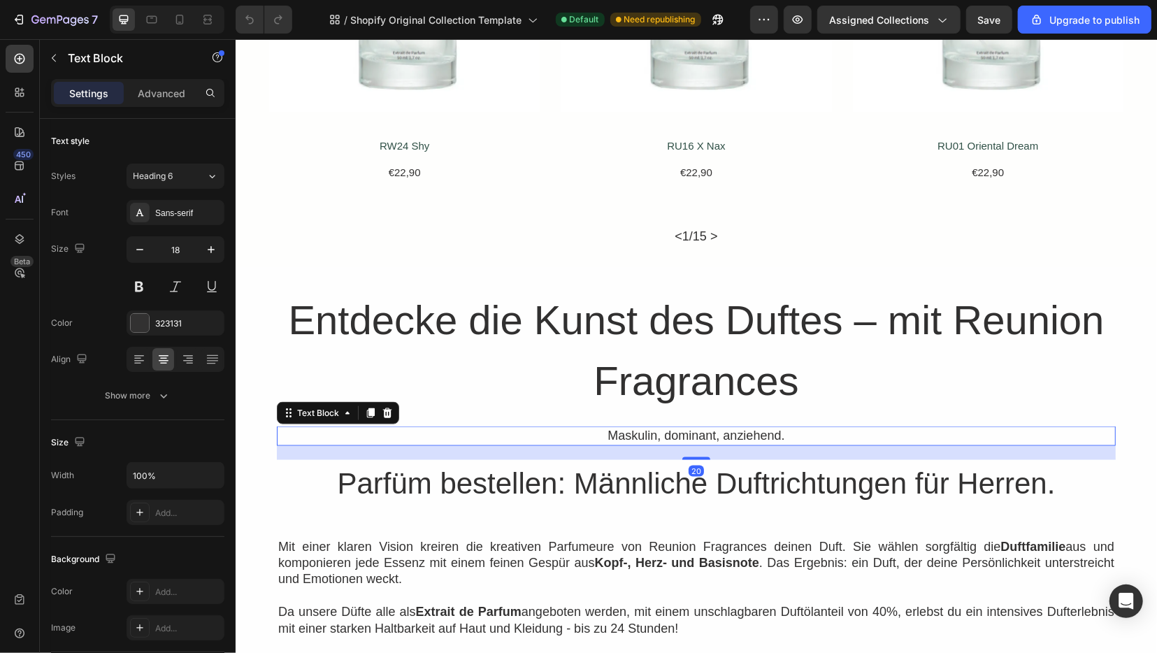
click at [638, 434] on p "Maskulin, dominant, anziehend." at bounding box center [696, 435] width 836 height 16
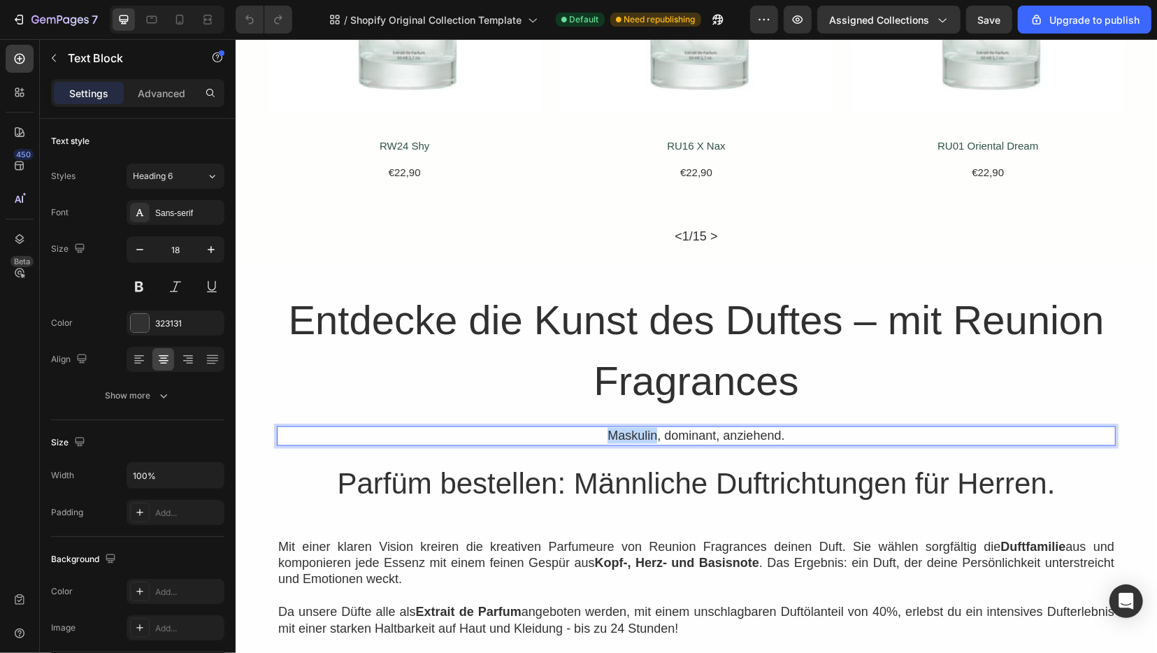
click at [638, 434] on p "Maskulin, dominant, anziehend." at bounding box center [696, 435] width 836 height 16
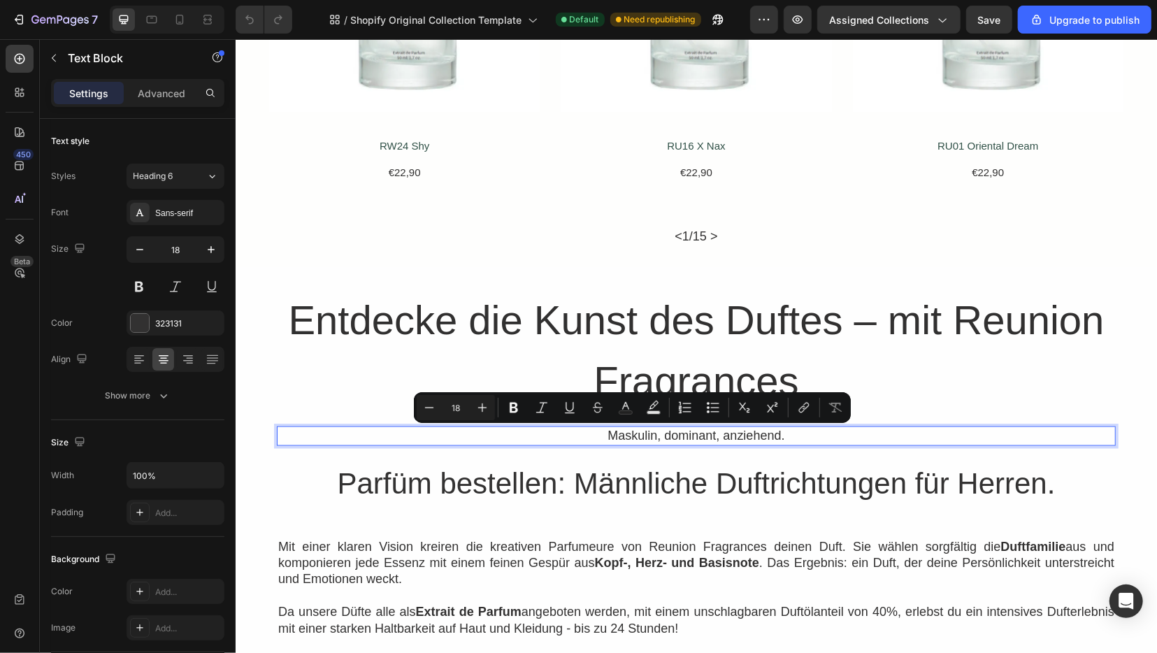
click at [638, 434] on p "Maskulin, dominant, anziehend." at bounding box center [696, 435] width 836 height 16
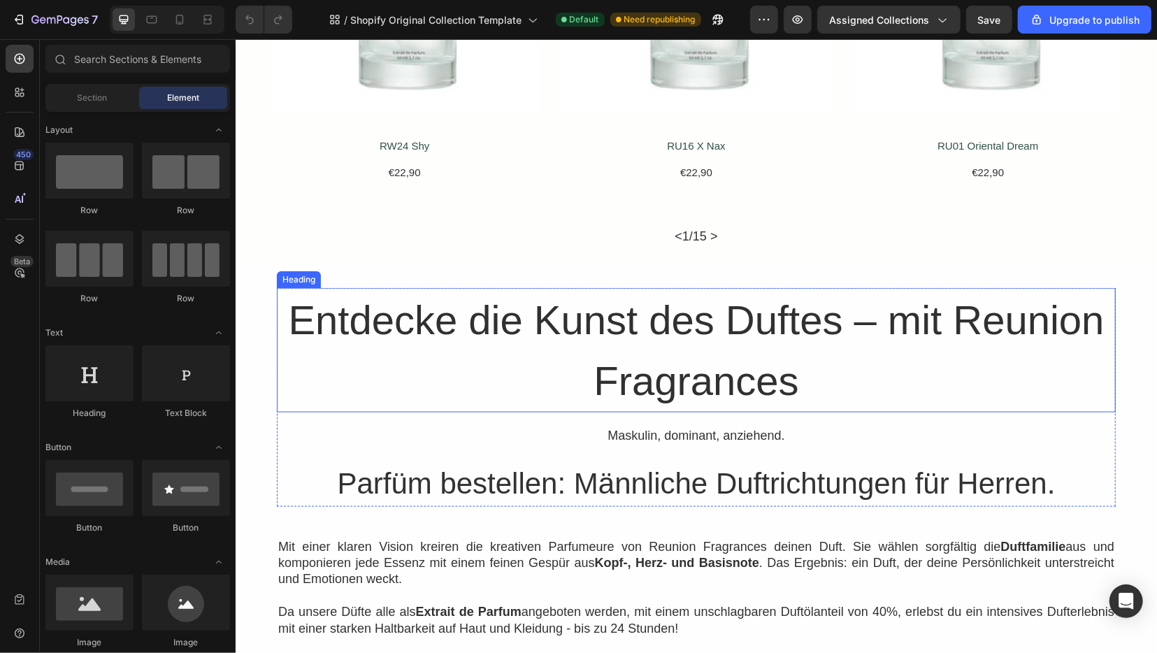
click at [743, 330] on h2 "Entdecke die Kunst des Duftes – mit Reunion Fragrances" at bounding box center [695, 349] width 839 height 124
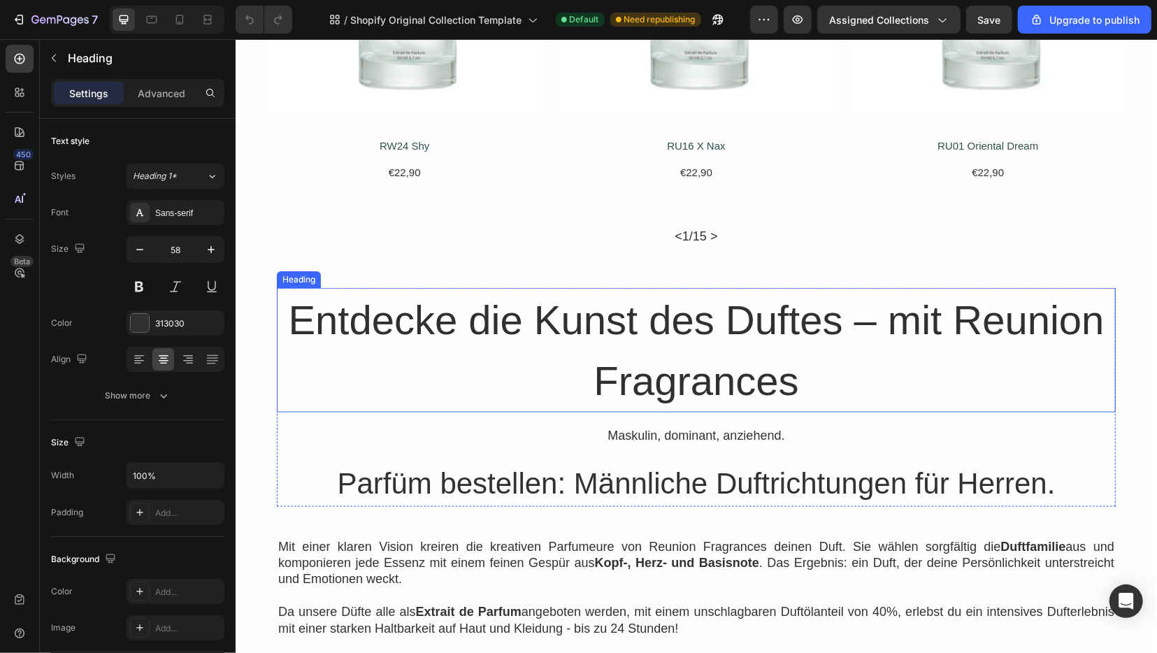
click at [743, 330] on h2 "Entdecke die Kunst des Duftes – mit Reunion Fragrances" at bounding box center [695, 349] width 839 height 124
click at [743, 330] on p "Entdecke die Kunst des Duftes – mit Reunion Fragrances" at bounding box center [696, 350] width 836 height 122
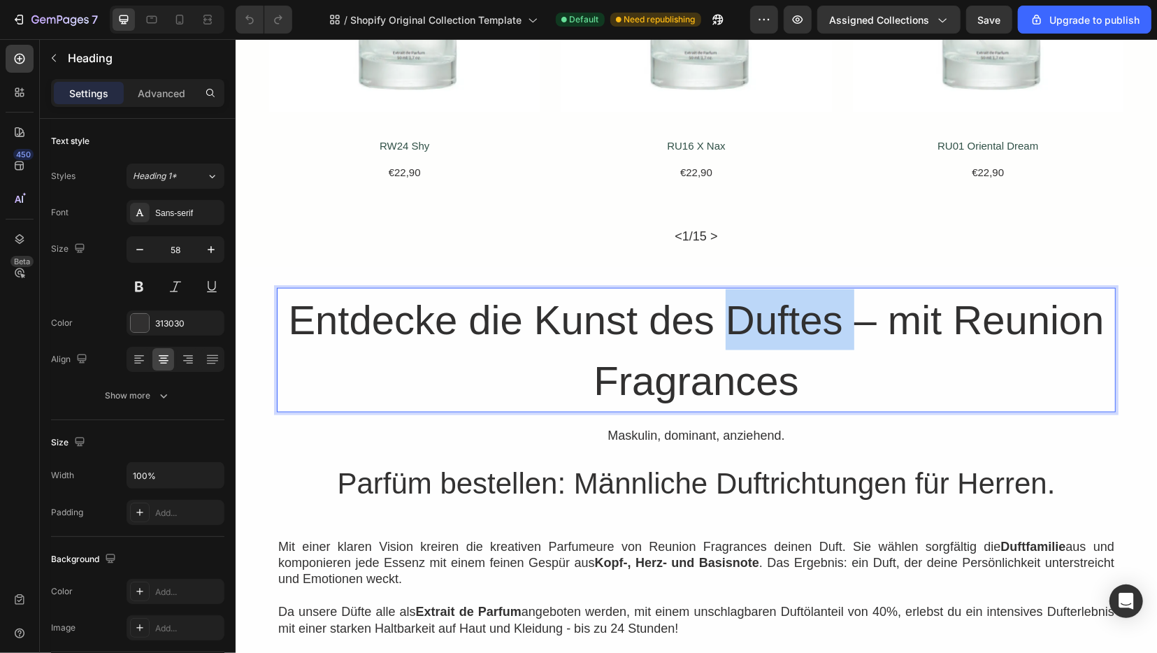
click at [743, 330] on p "Entdecke die Kunst des Duftes – mit Reunion Fragrances" at bounding box center [696, 350] width 836 height 122
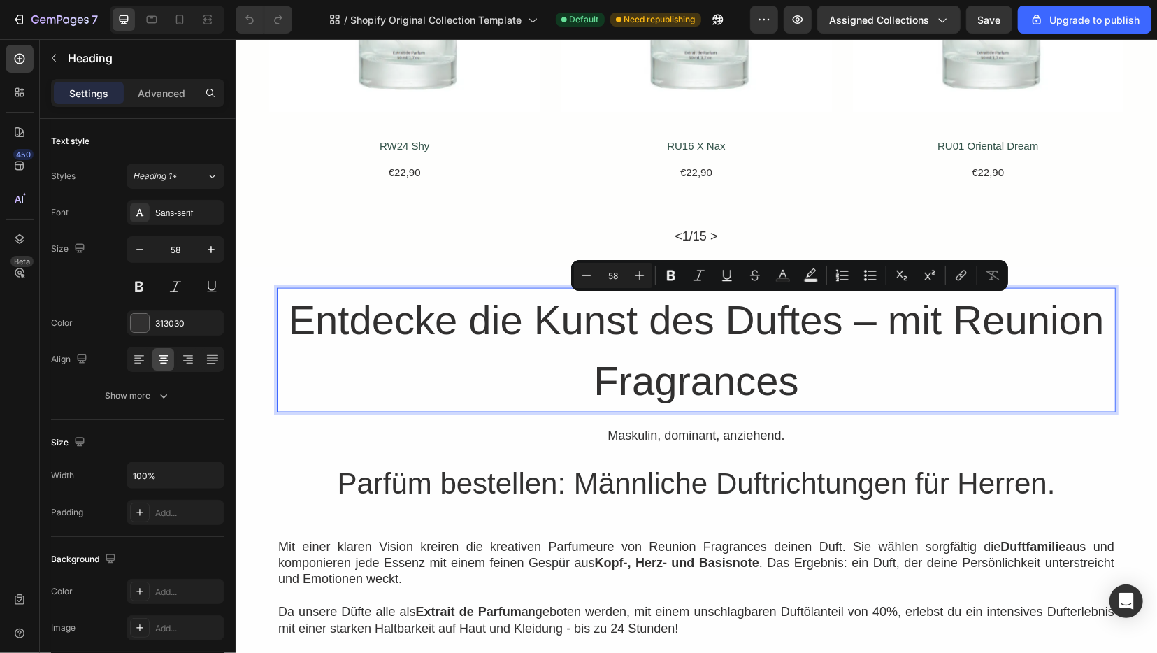
click at [743, 330] on p "Entdecke die Kunst des Duftes – mit Reunion Fragrances" at bounding box center [696, 350] width 836 height 122
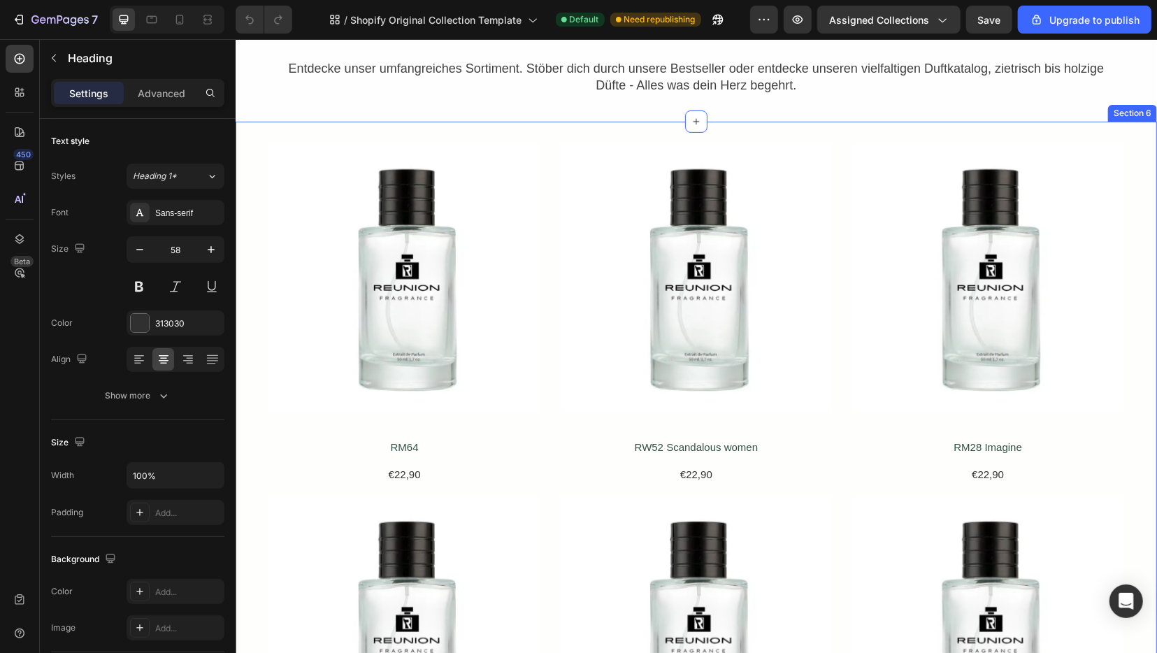
scroll to position [120, 0]
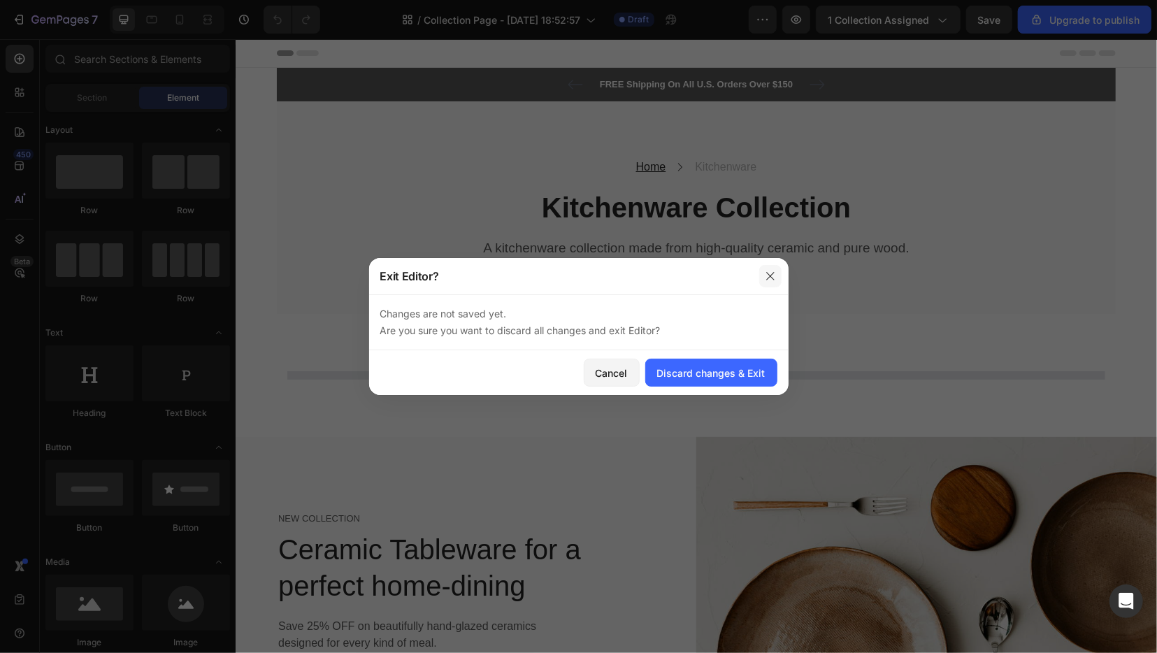
click at [764, 280] on button "button" at bounding box center [770, 276] width 22 height 22
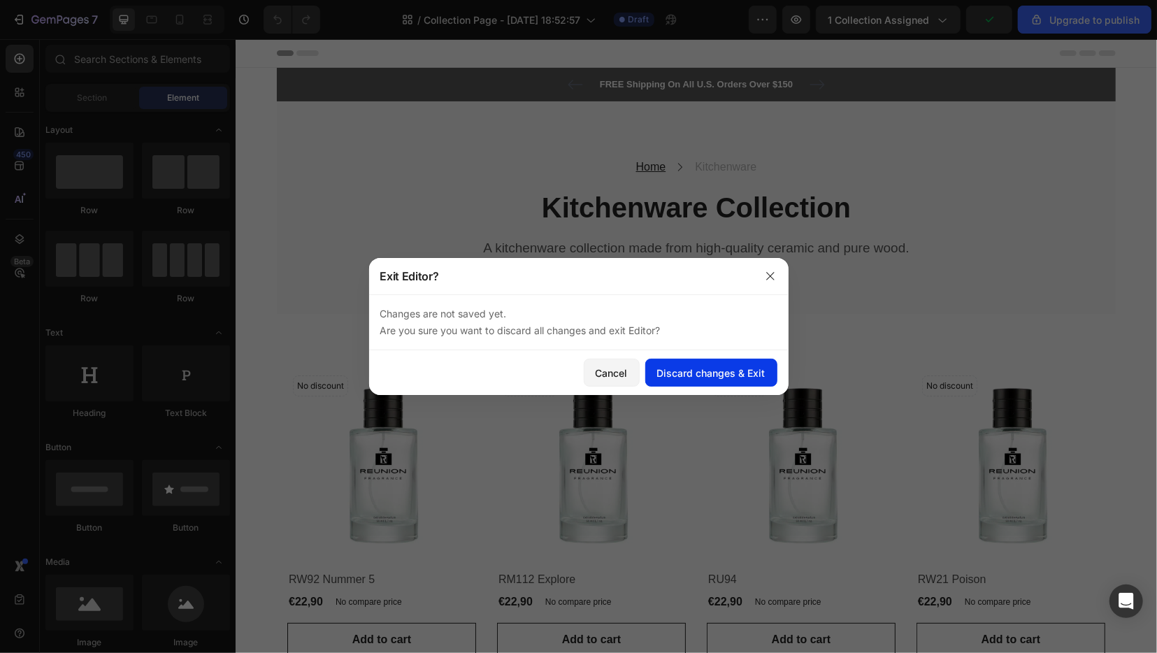
click at [733, 367] on div "Discard changes & Exit" at bounding box center [711, 373] width 108 height 15
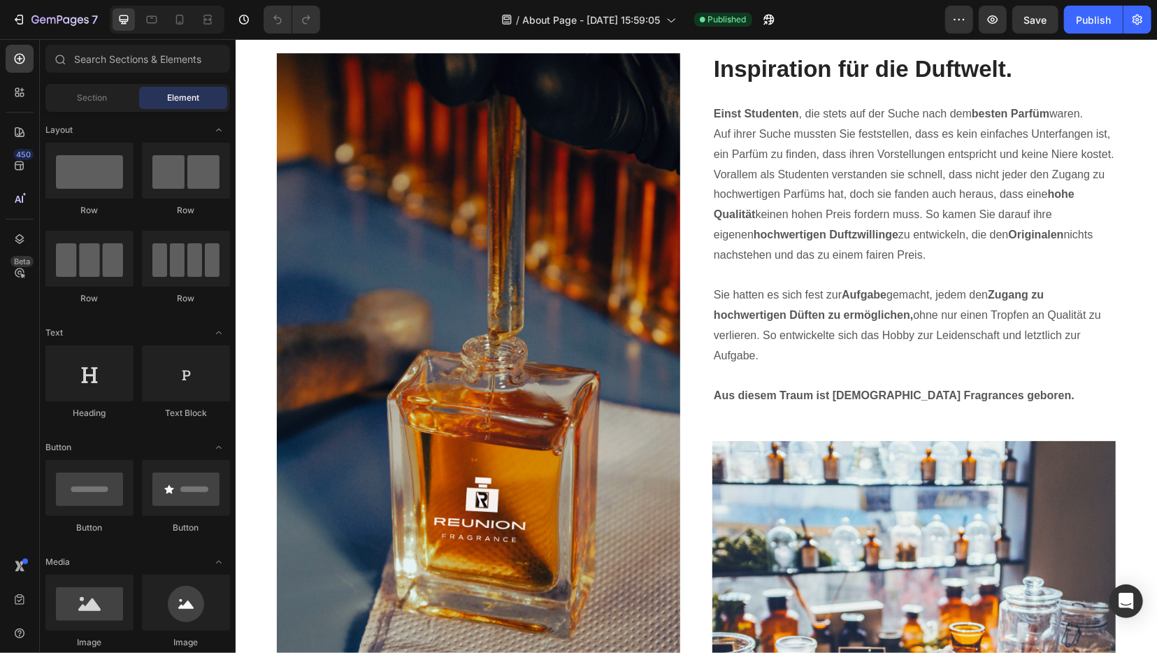
scroll to position [2036, 0]
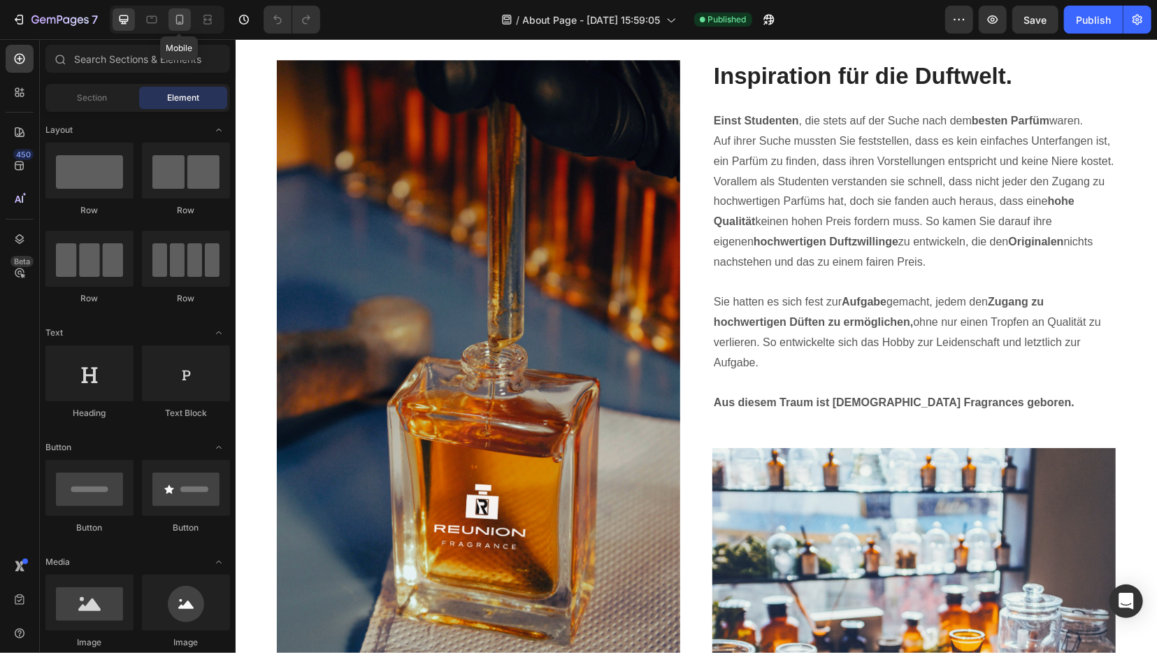
click at [184, 20] on icon at bounding box center [180, 20] width 14 height 14
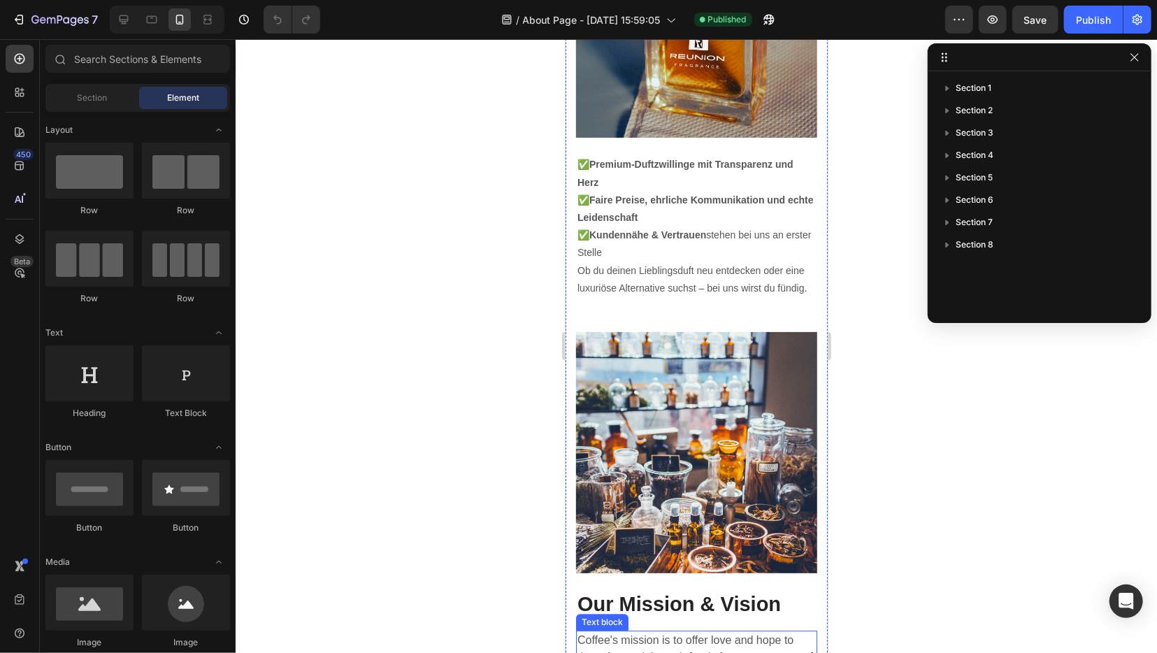
scroll to position [2411, 0]
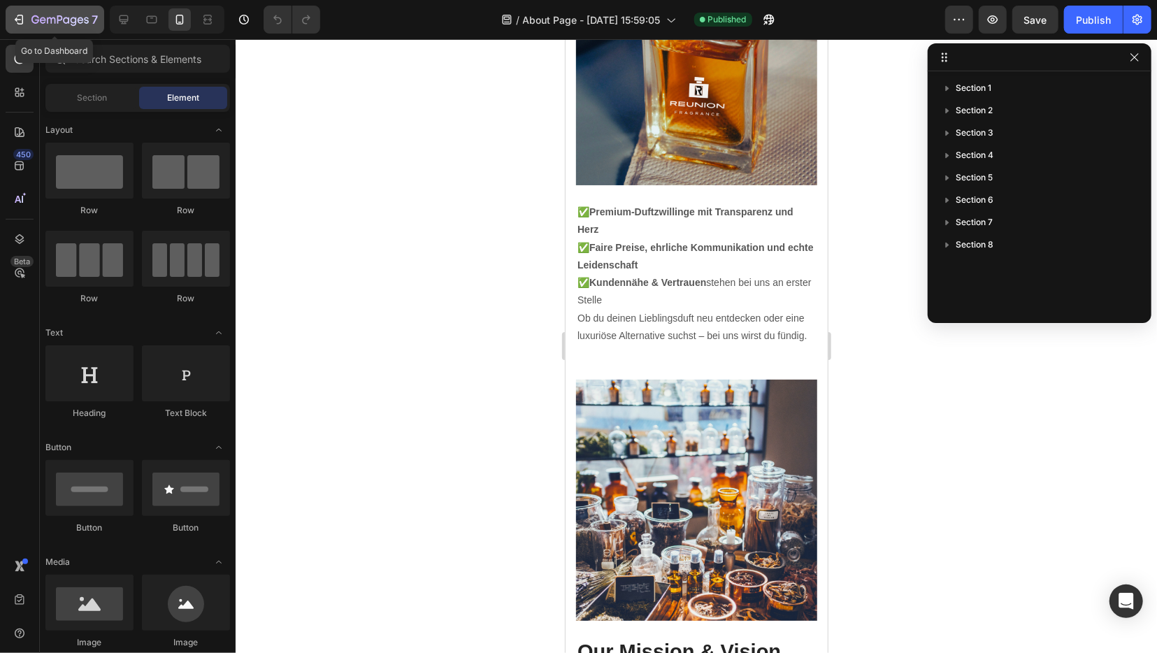
click at [29, 20] on div "7" at bounding box center [55, 19] width 86 height 17
